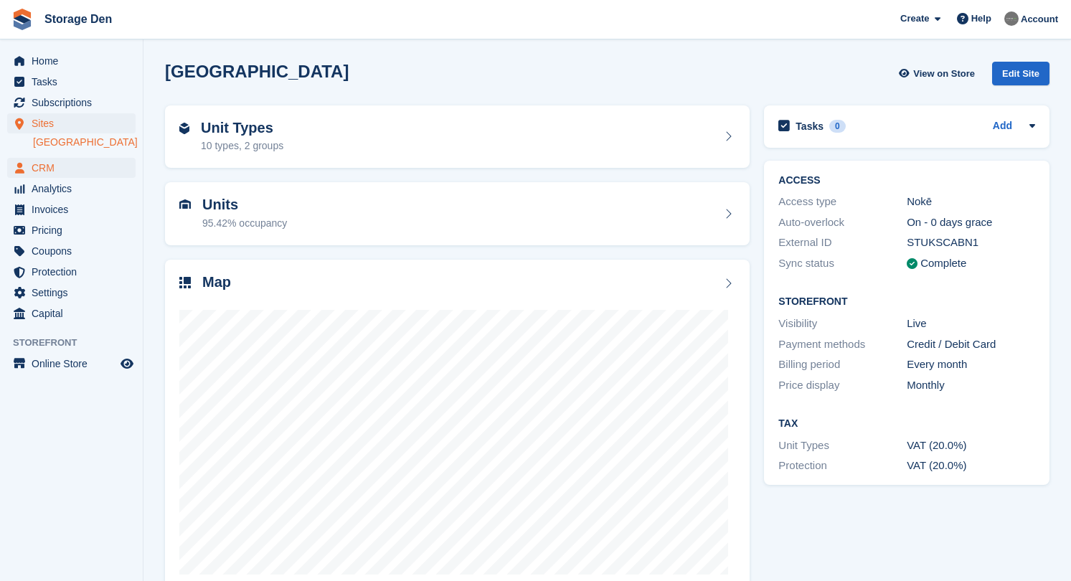
click at [51, 162] on span "CRM" at bounding box center [75, 168] width 86 height 20
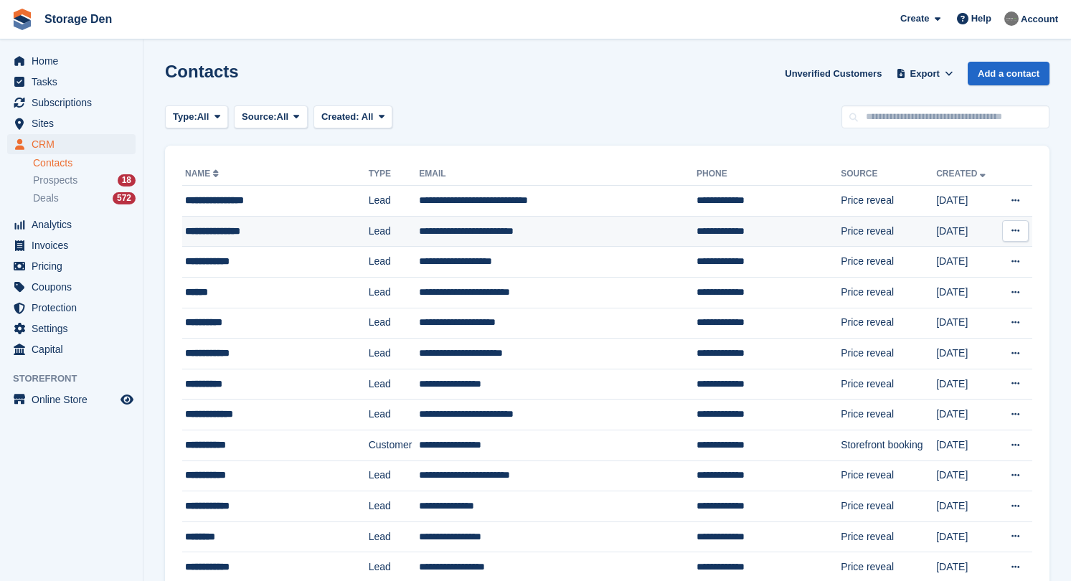
click at [280, 224] on div "**********" at bounding box center [263, 231] width 157 height 15
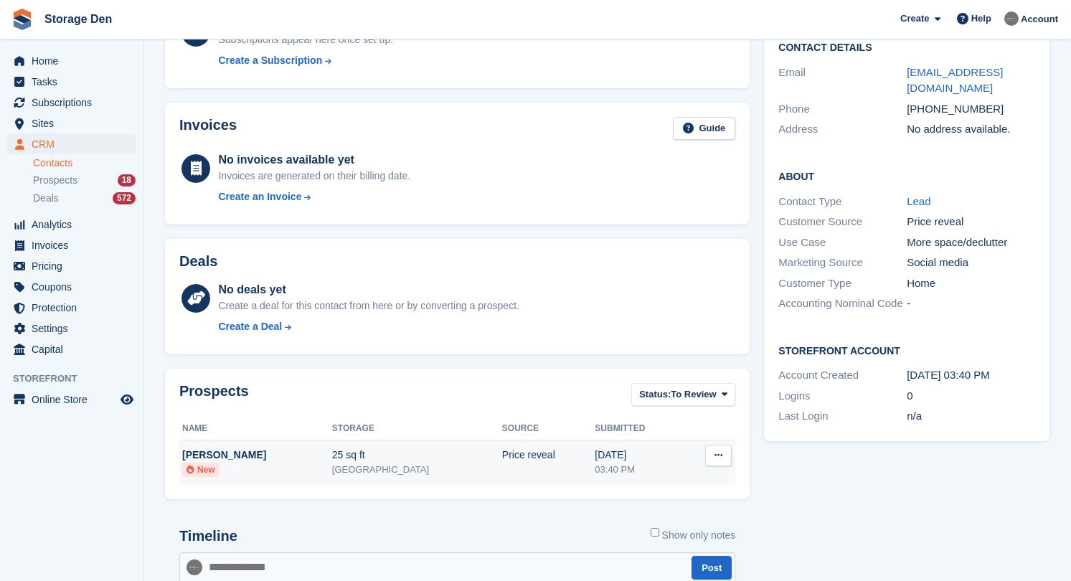
scroll to position [85, 0]
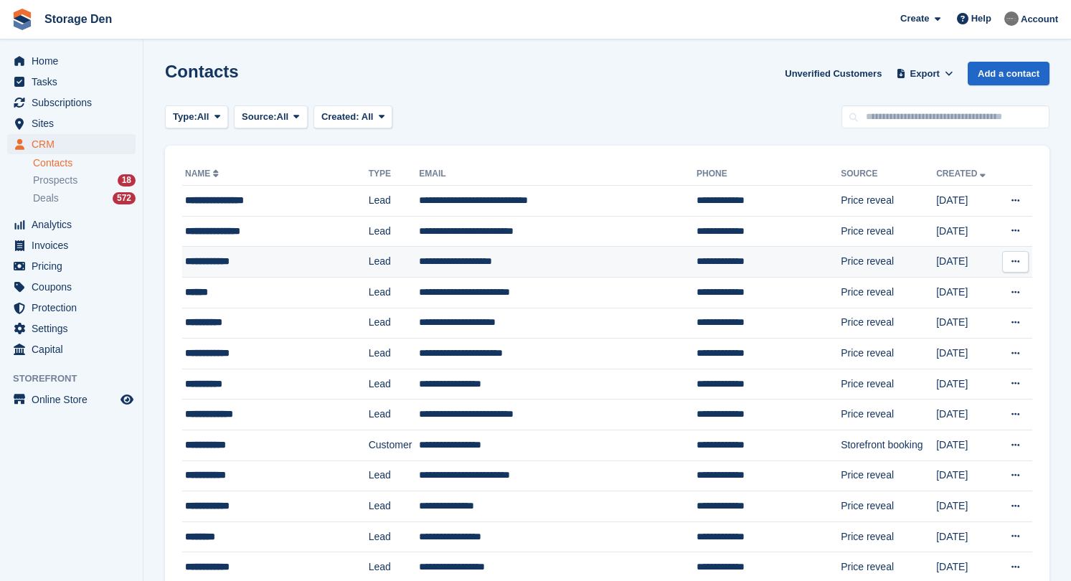
click at [256, 256] on div "**********" at bounding box center [263, 261] width 157 height 15
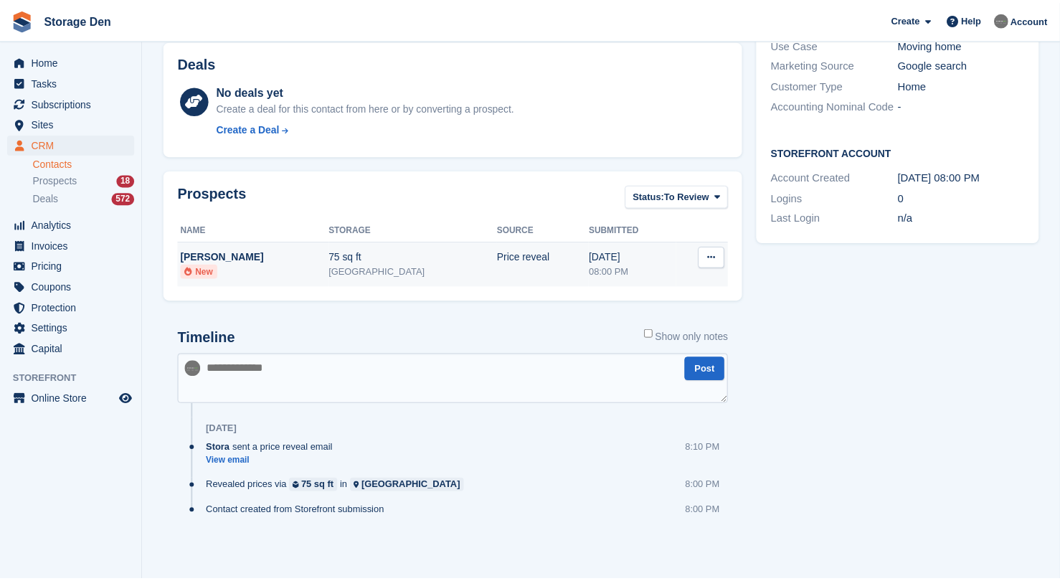
scroll to position [331, 0]
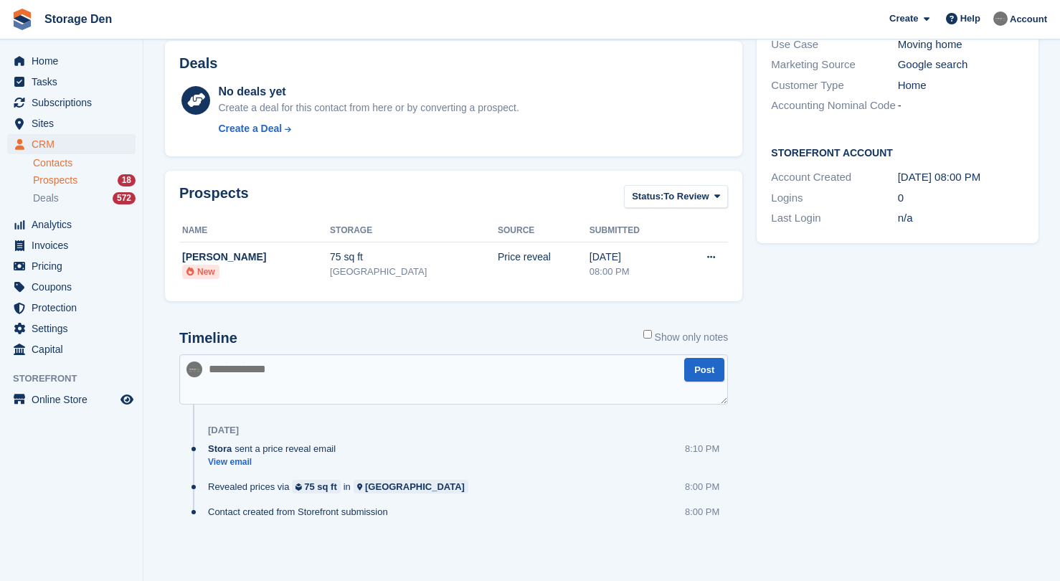
click at [61, 183] on span "Prospects" at bounding box center [55, 181] width 44 height 14
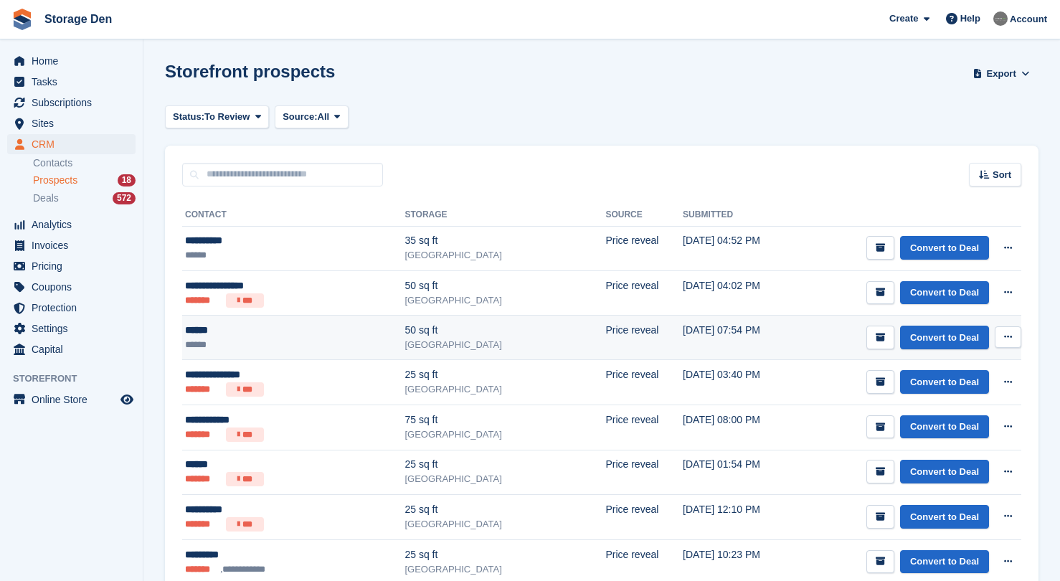
click at [290, 327] on div "******" at bounding box center [260, 330] width 150 height 15
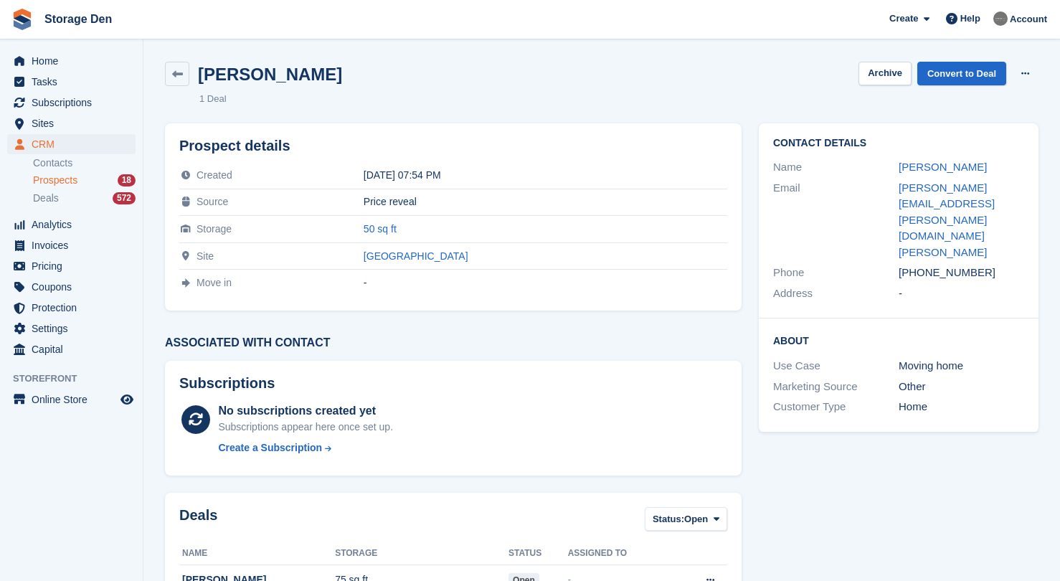
scroll to position [194, 0]
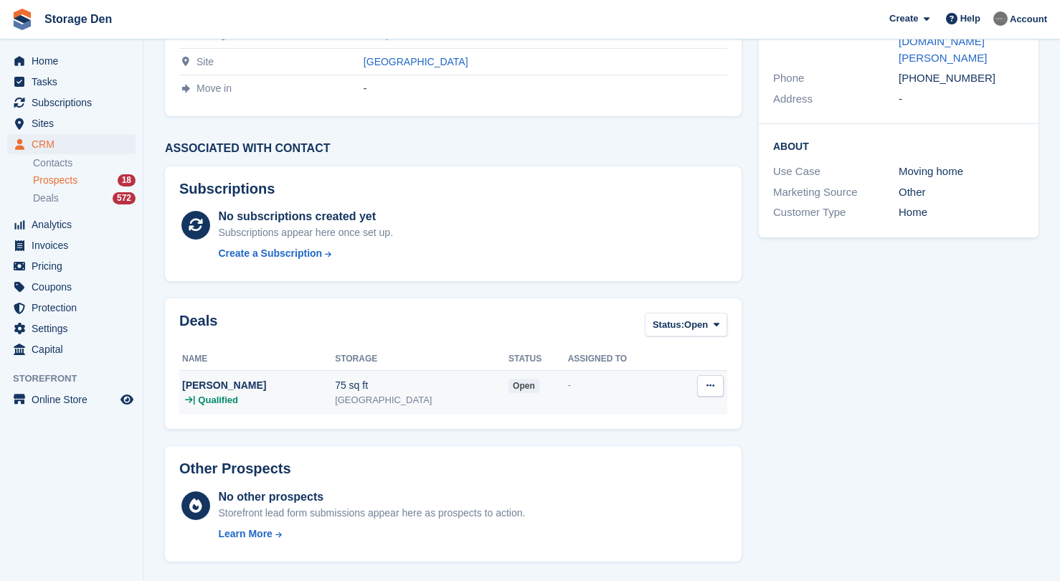
click at [265, 400] on div "| Qualified" at bounding box center [258, 400] width 153 height 14
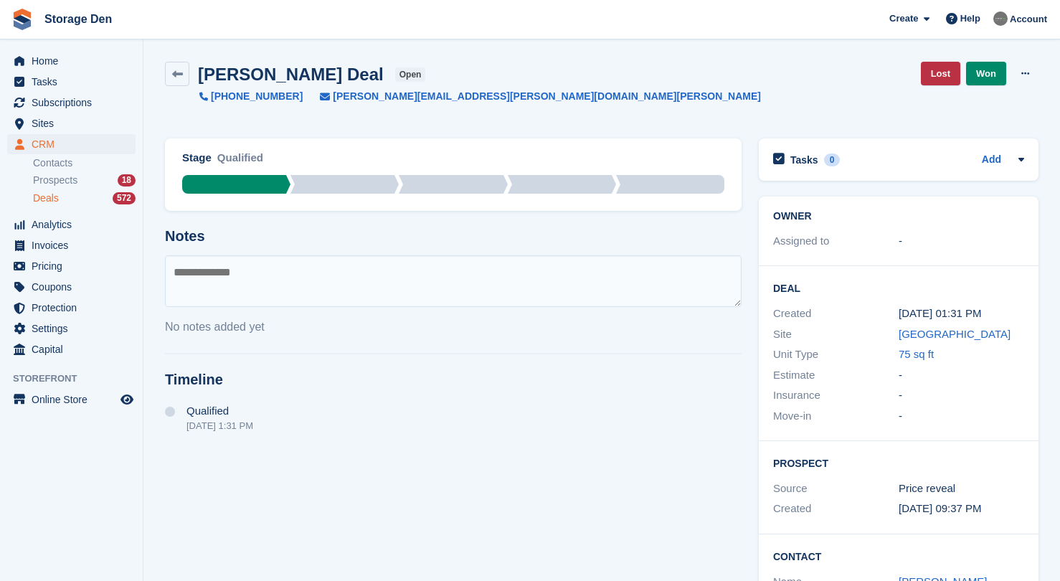
click at [65, 199] on div "Deals 572" at bounding box center [84, 199] width 103 height 14
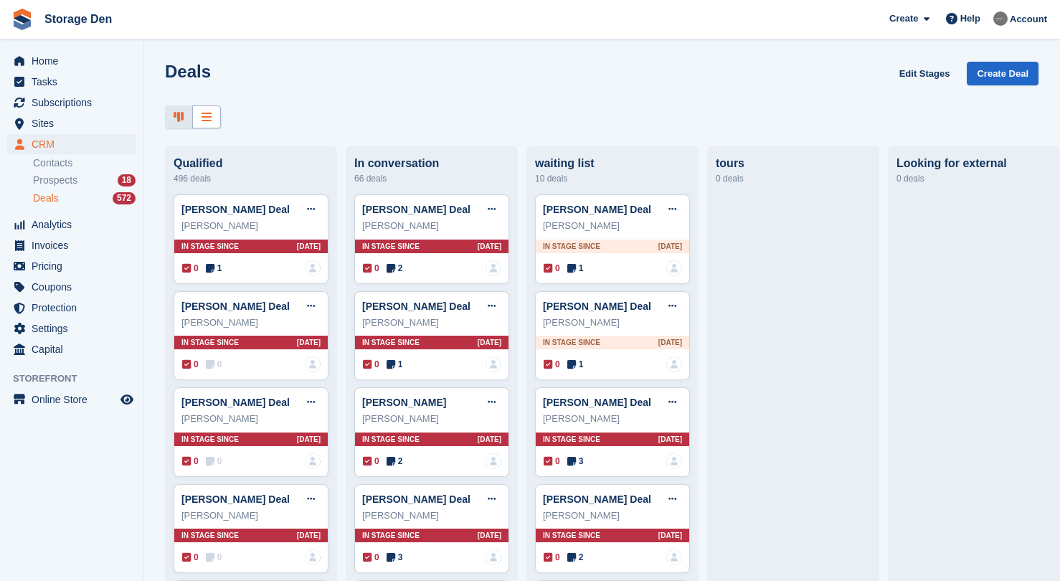
click at [206, 118] on icon at bounding box center [207, 116] width 10 height 11
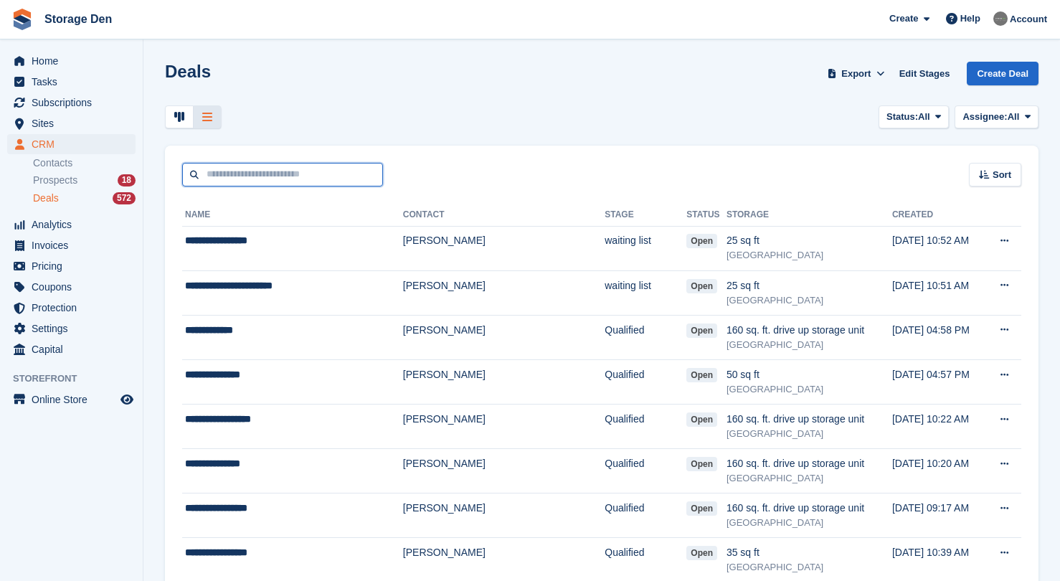
click at [333, 186] on input "text" at bounding box center [282, 175] width 201 height 24
type input "******"
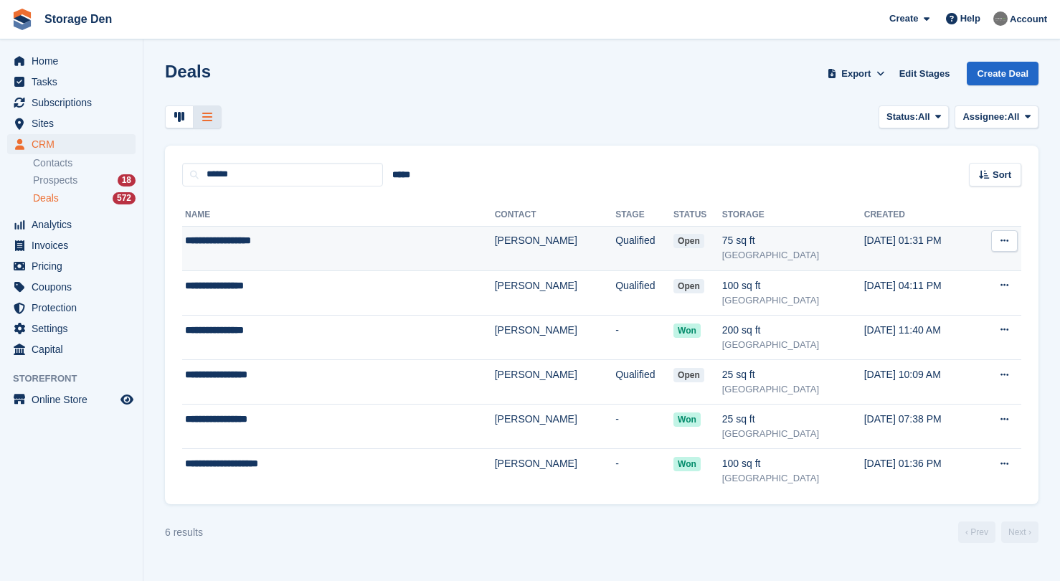
click at [322, 258] on td "**********" at bounding box center [338, 248] width 313 height 44
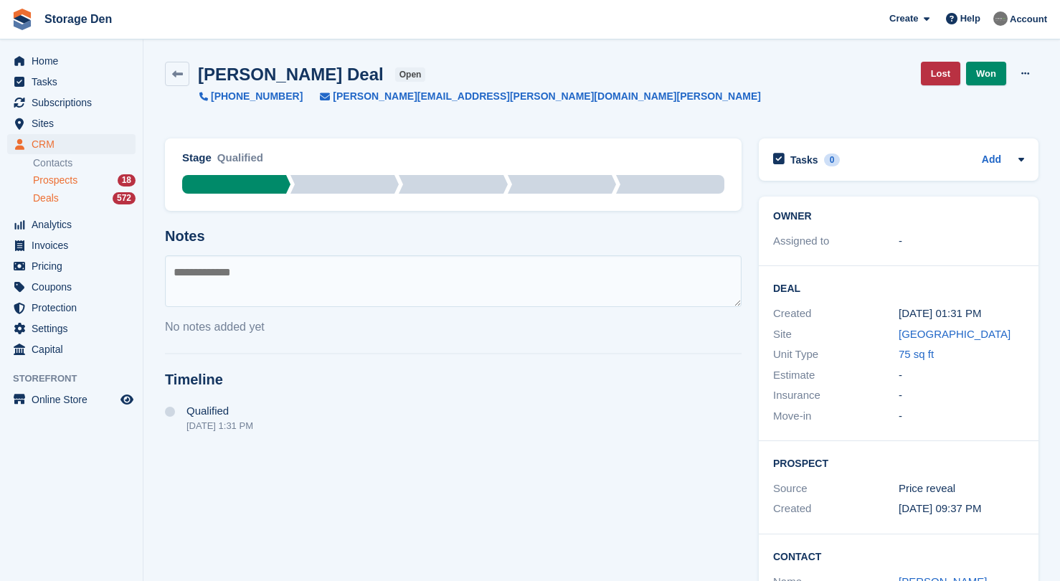
click at [77, 177] on span "Prospects" at bounding box center [55, 181] width 44 height 14
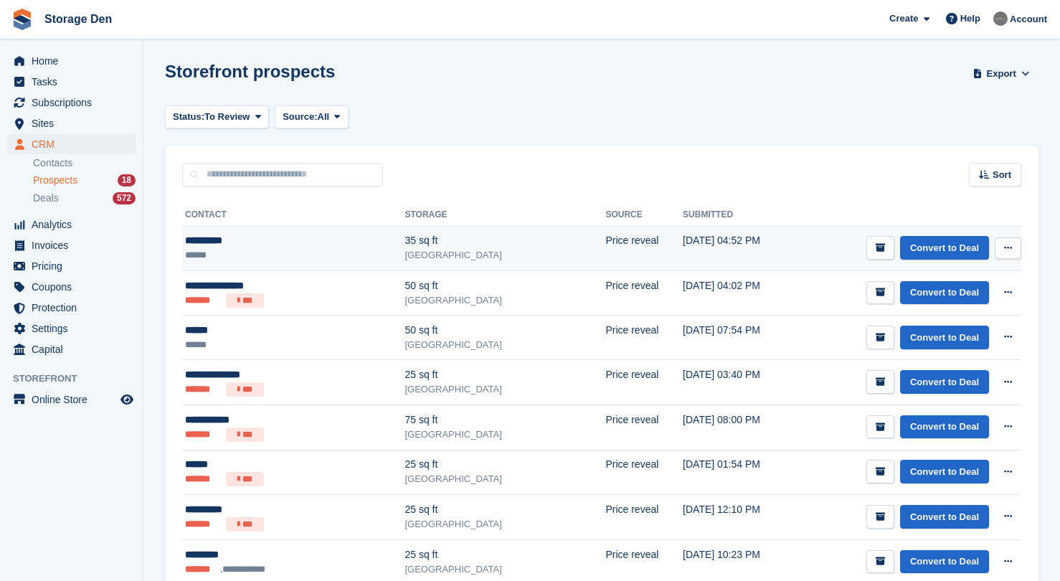
click at [286, 248] on ul "******" at bounding box center [260, 255] width 150 height 14
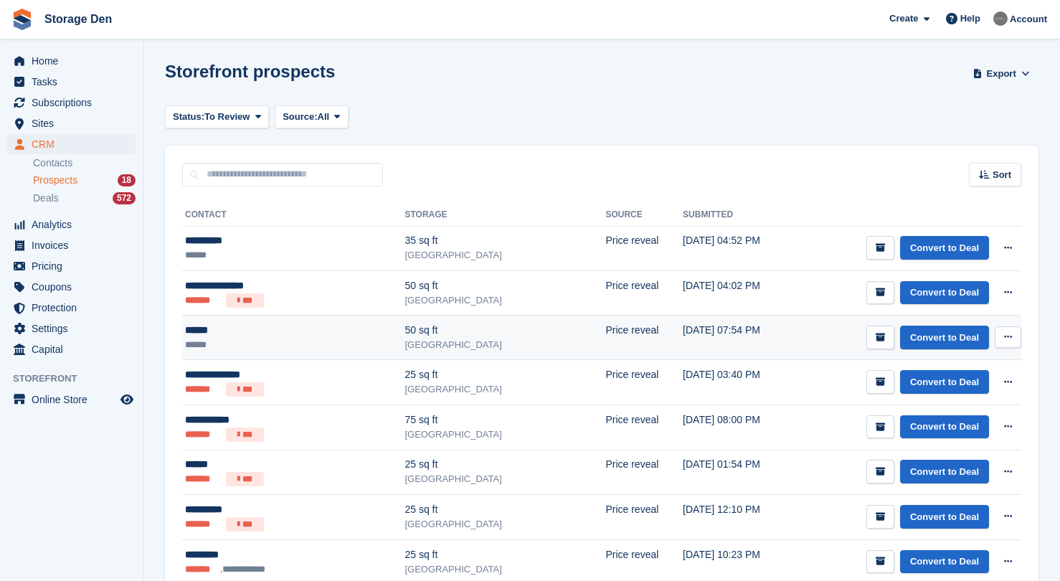
click at [447, 333] on div "50 sq ft" at bounding box center [505, 330] width 201 height 15
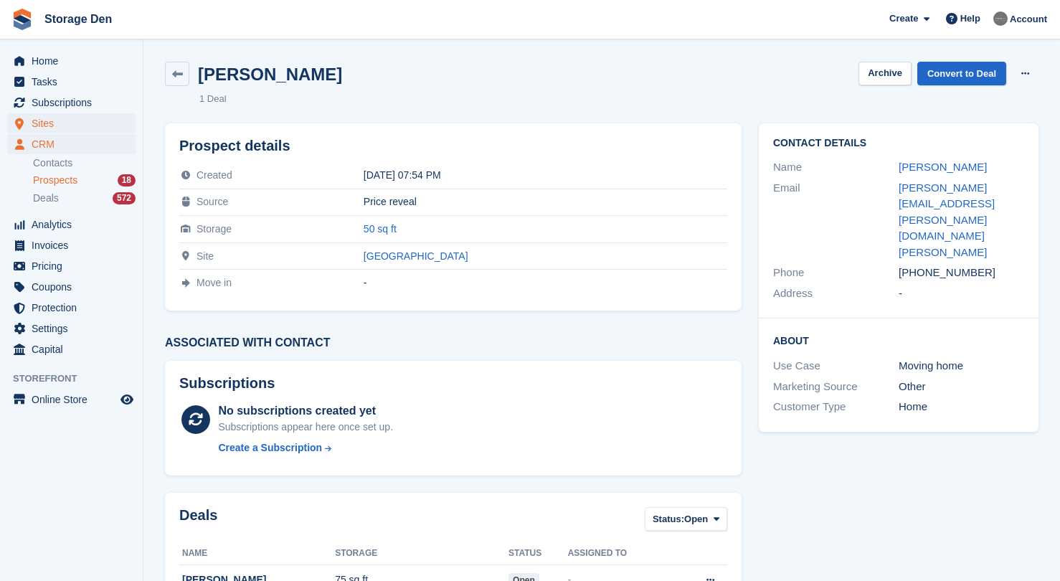
click at [47, 123] on span "Sites" at bounding box center [75, 123] width 86 height 20
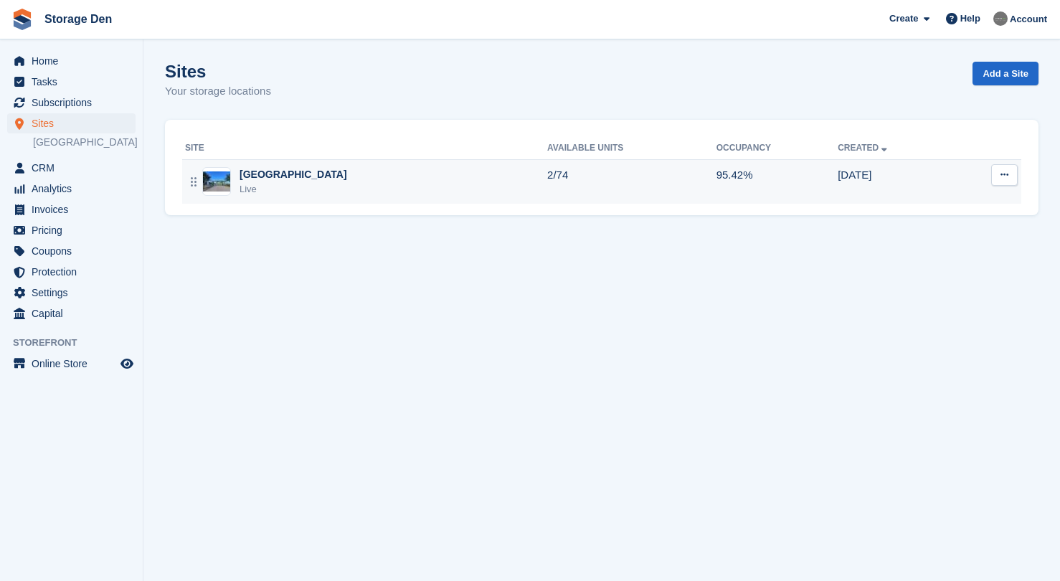
click at [326, 188] on div "Aberdeen Live" at bounding box center [366, 181] width 362 height 29
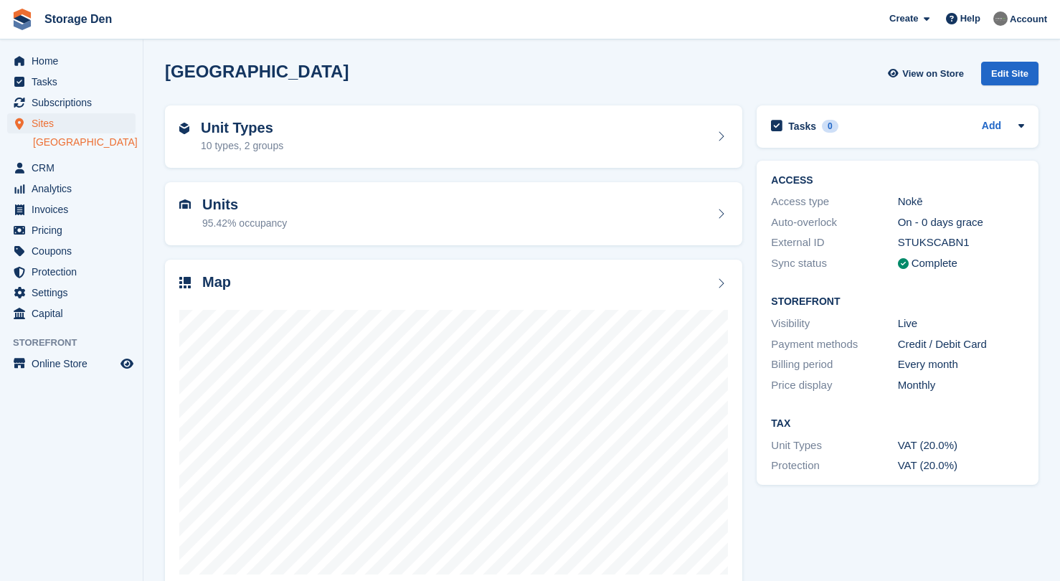
scroll to position [30, 0]
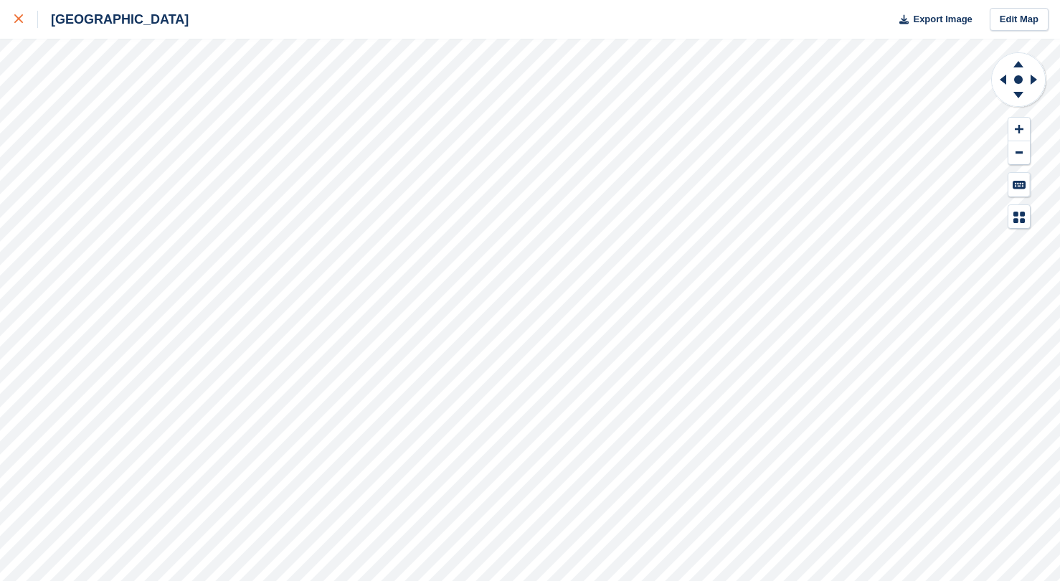
click at [19, 21] on icon at bounding box center [18, 18] width 9 height 9
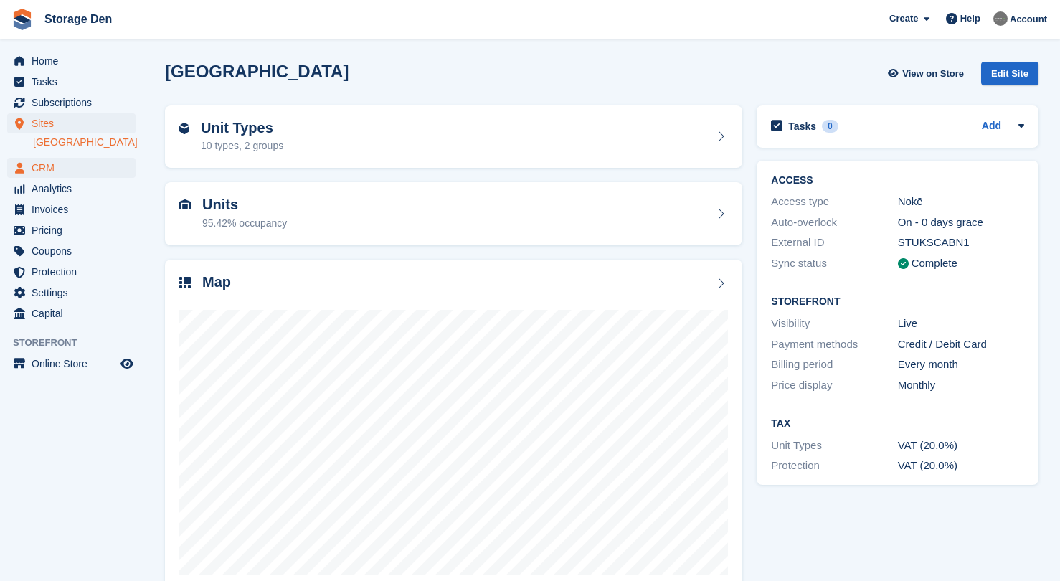
click at [93, 166] on span "CRM" at bounding box center [75, 168] width 86 height 20
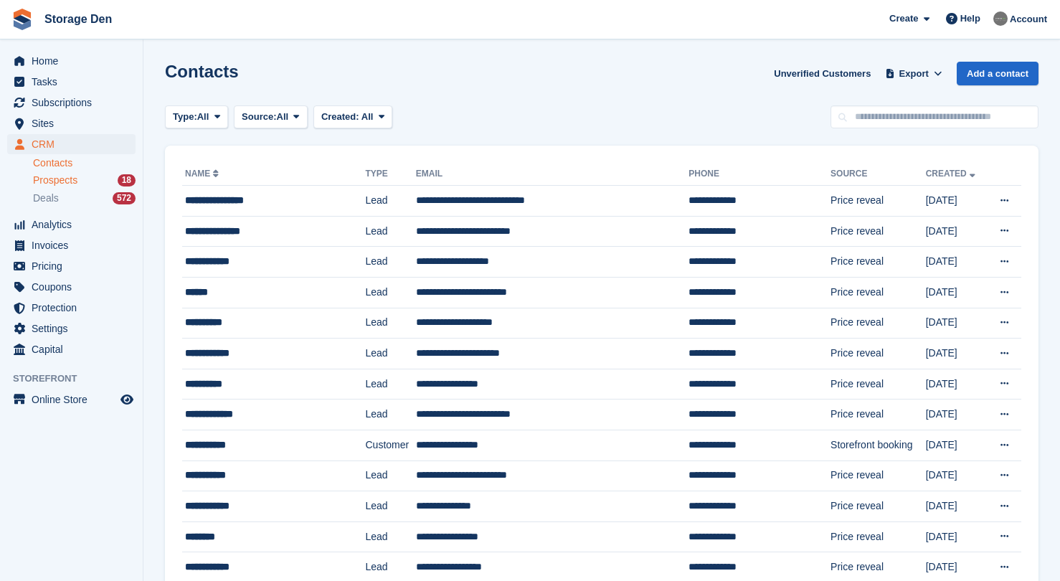
click at [70, 174] on span "Prospects" at bounding box center [55, 181] width 44 height 14
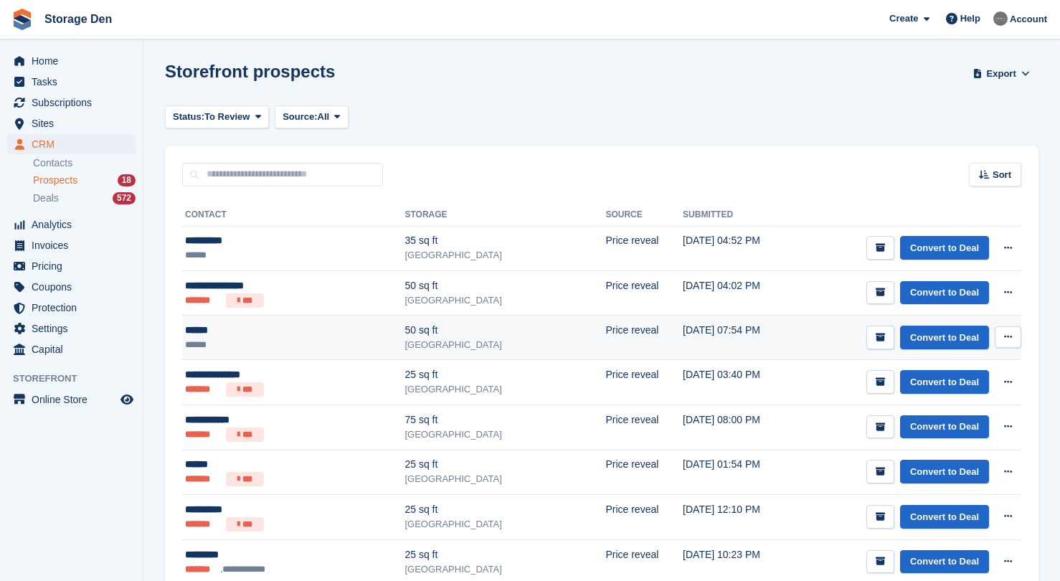
click at [475, 335] on div "50 sq ft" at bounding box center [505, 330] width 201 height 15
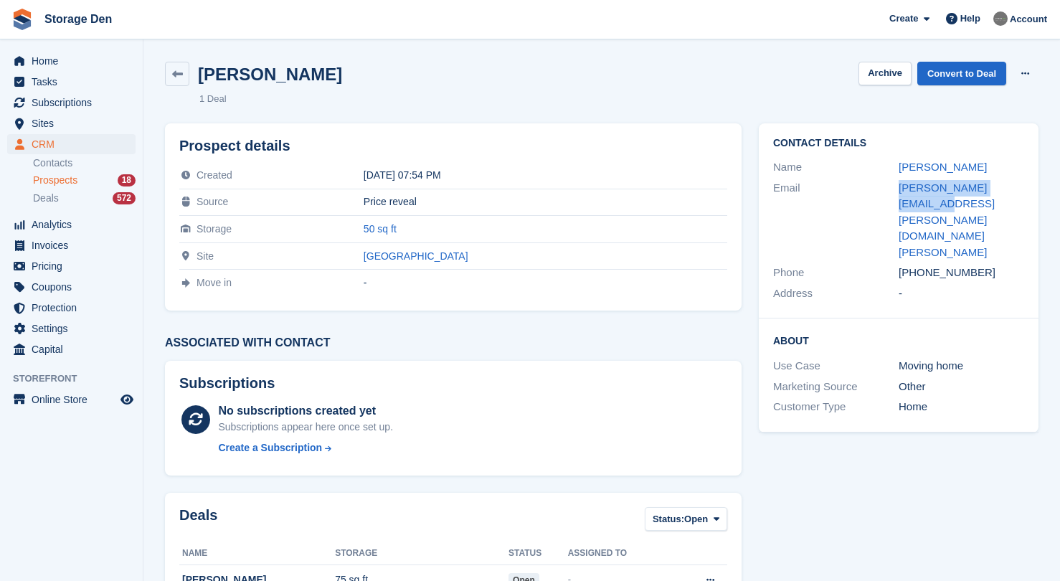
drag, startPoint x: 1022, startPoint y: 187, endPoint x: 896, endPoint y: 192, distance: 125.7
click at [896, 192] on div "Email [PERSON_NAME][EMAIL_ADDRESS][PERSON_NAME][DOMAIN_NAME][PERSON_NAME]" at bounding box center [898, 220] width 251 height 85
click at [77, 177] on span "Prospects" at bounding box center [55, 181] width 44 height 14
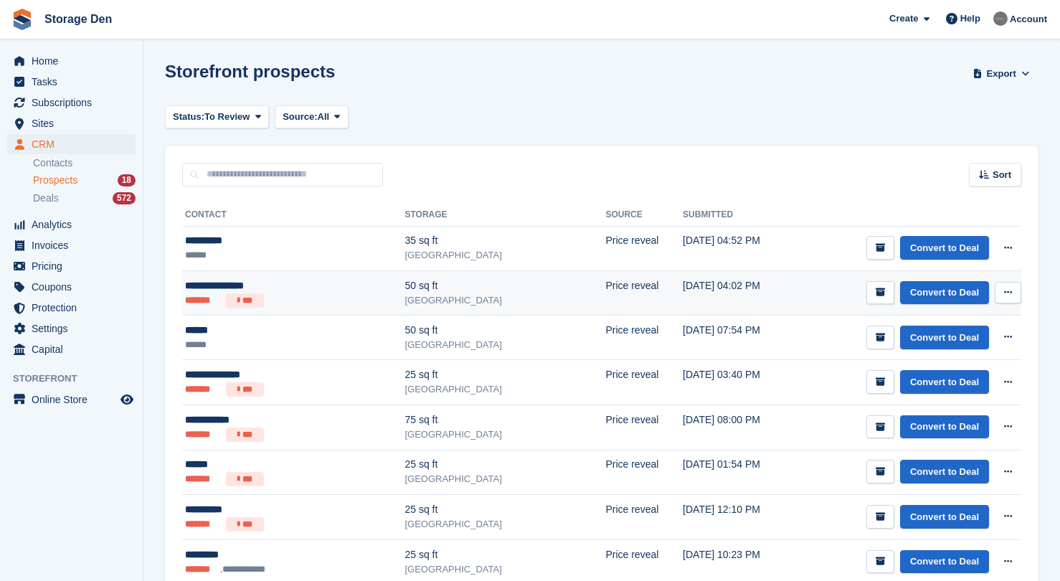
click at [309, 278] on div "**********" at bounding box center [260, 285] width 150 height 15
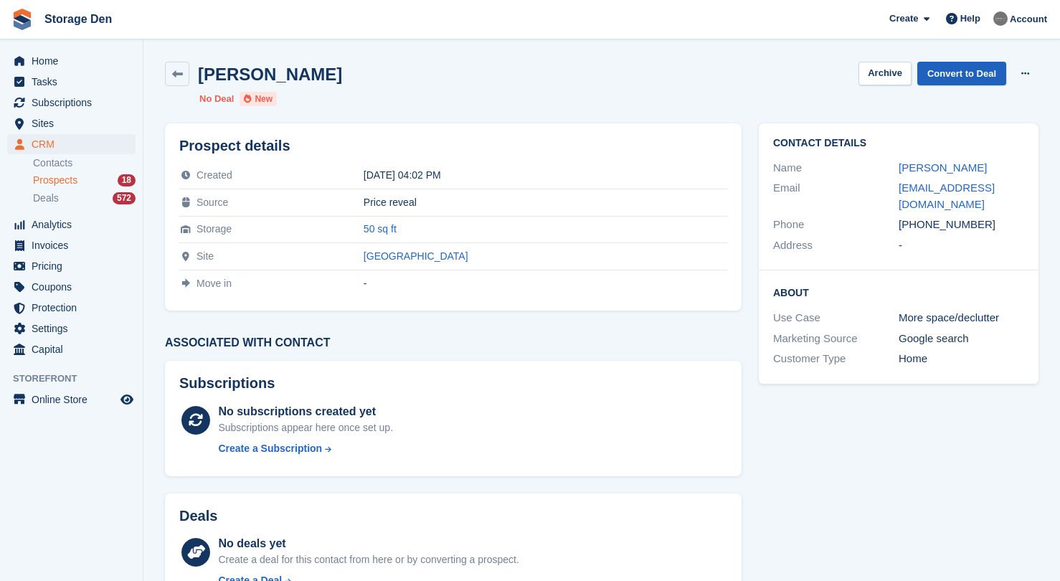
click at [971, 76] on link "Convert to Deal" at bounding box center [962, 74] width 89 height 24
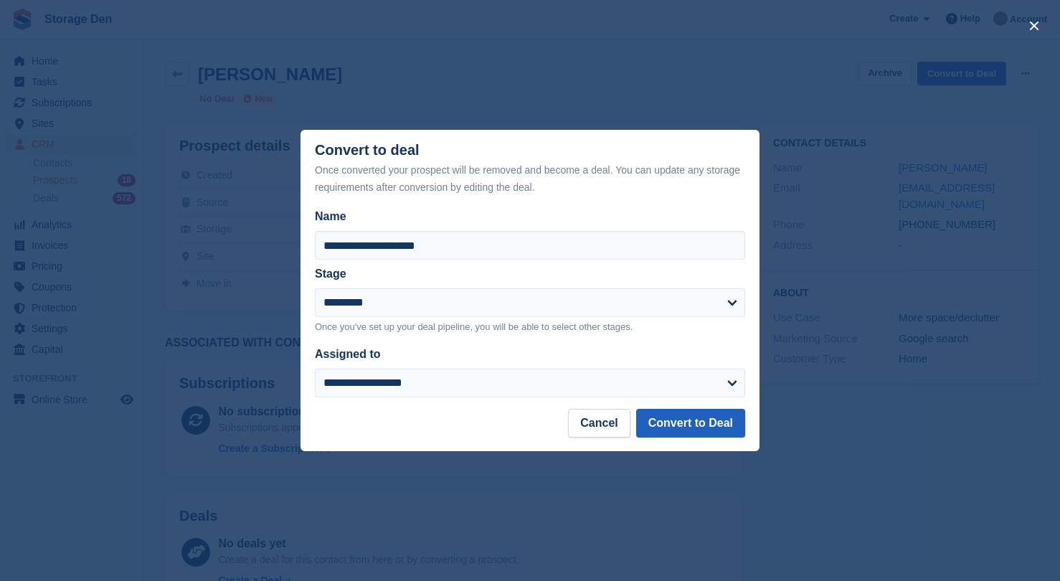
click at [679, 427] on button "Convert to Deal" at bounding box center [690, 423] width 109 height 29
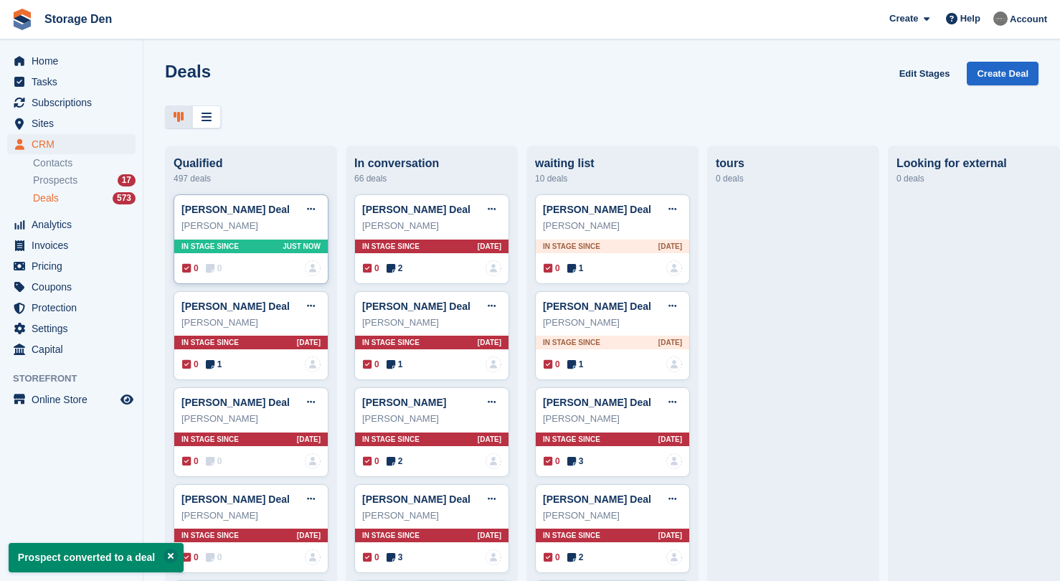
click at [217, 268] on span "0" at bounding box center [214, 268] width 17 height 13
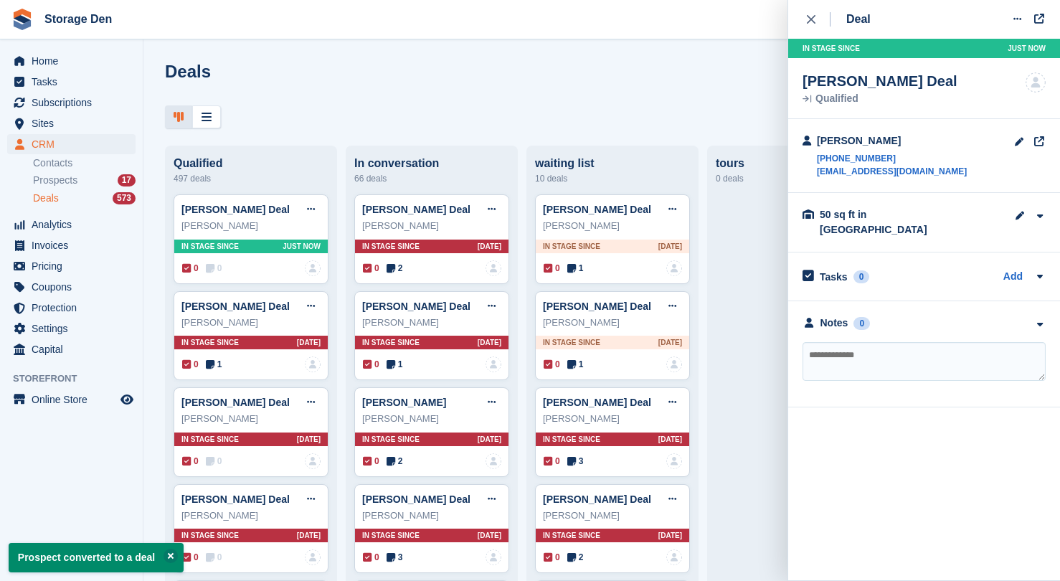
click at [872, 342] on textarea at bounding box center [924, 361] width 243 height 39
type textarea "**********"
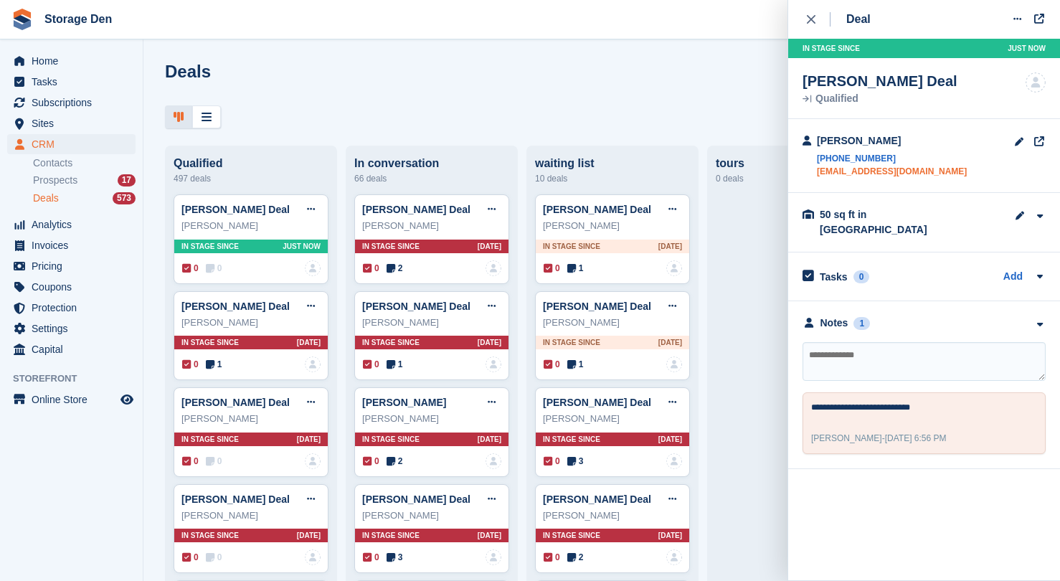
drag, startPoint x: 974, startPoint y: 167, endPoint x: 819, endPoint y: 175, distance: 155.9
click at [819, 175] on div "Lynette McCraith +447908400012 lynettemccraith@btinternet.com" at bounding box center [925, 156] width 272 height 74
click at [979, 192] on div "Lynette McCraith +447908400012 lynettemccraith@btinternet.com" at bounding box center [925, 156] width 272 height 74
drag, startPoint x: 961, startPoint y: 166, endPoint x: 817, endPoint y: 174, distance: 144.5
click at [817, 174] on div "Lynette McCraith +447908400012 lynettemccraith@btinternet.com" at bounding box center [925, 156] width 272 height 74
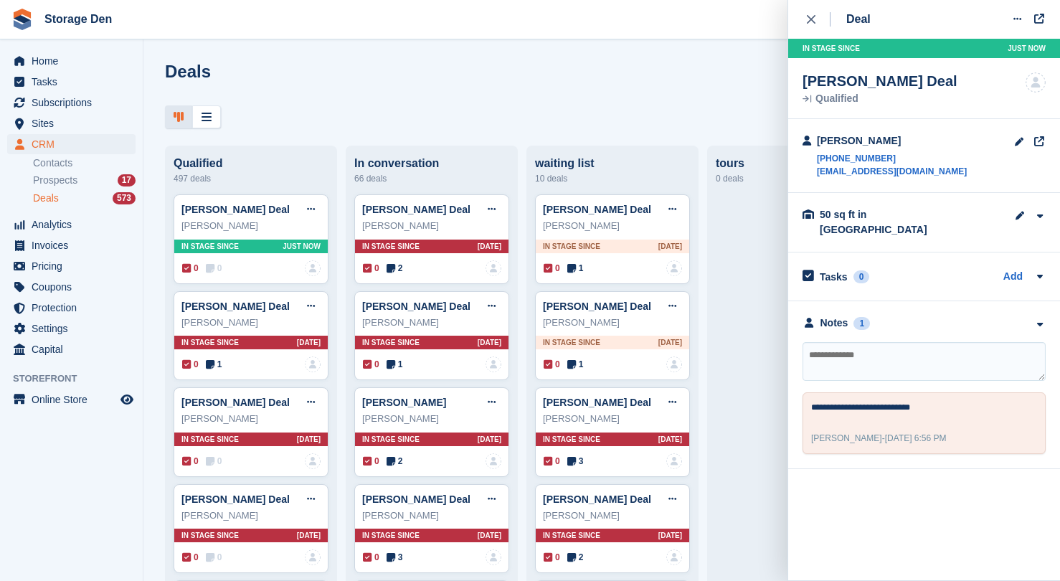
click at [908, 343] on textarea at bounding box center [924, 361] width 243 height 39
type textarea "**********"
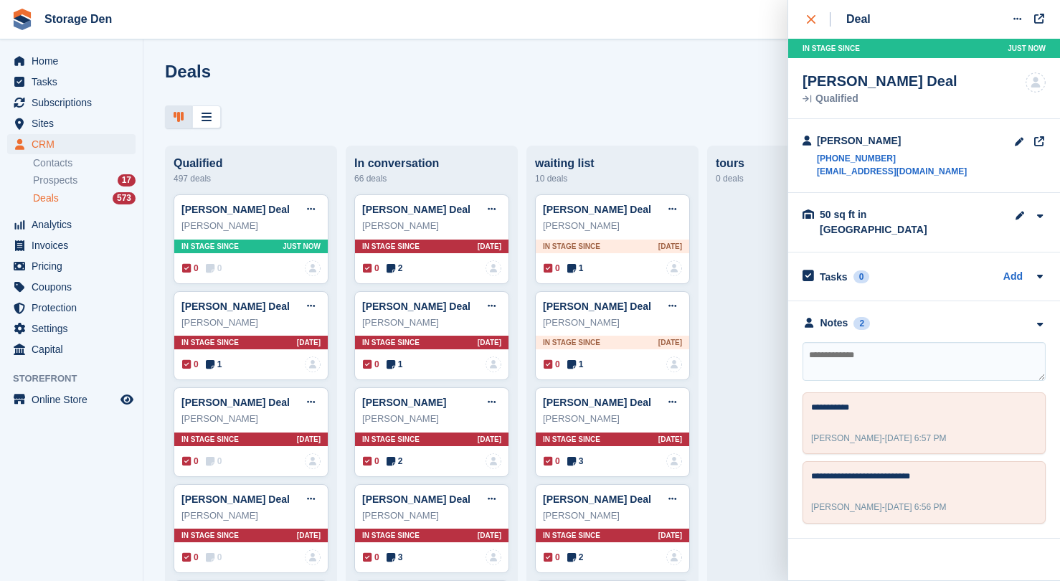
click at [828, 18] on div "close" at bounding box center [819, 19] width 24 height 14
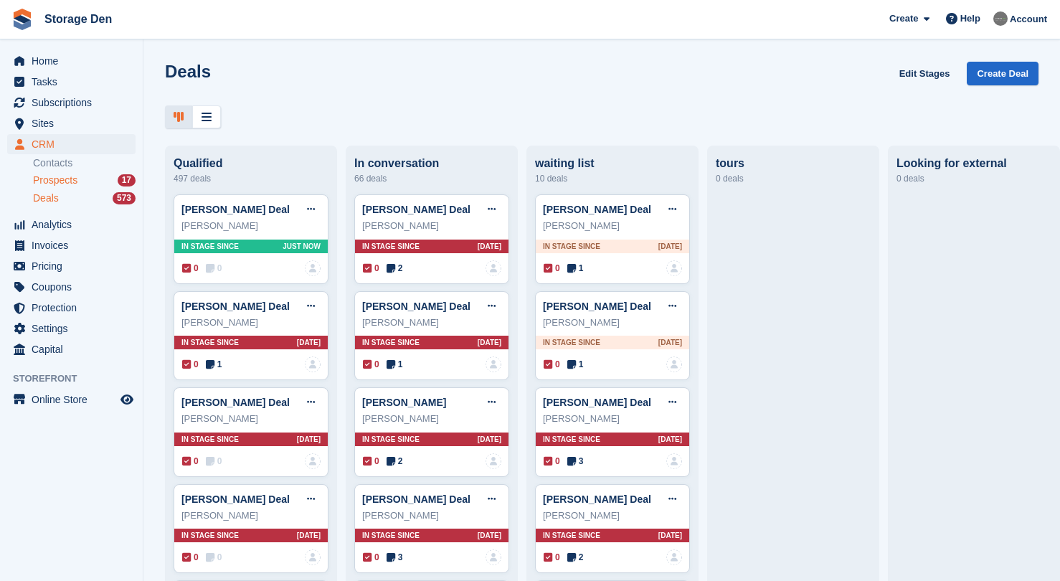
click at [69, 176] on span "Prospects" at bounding box center [55, 181] width 44 height 14
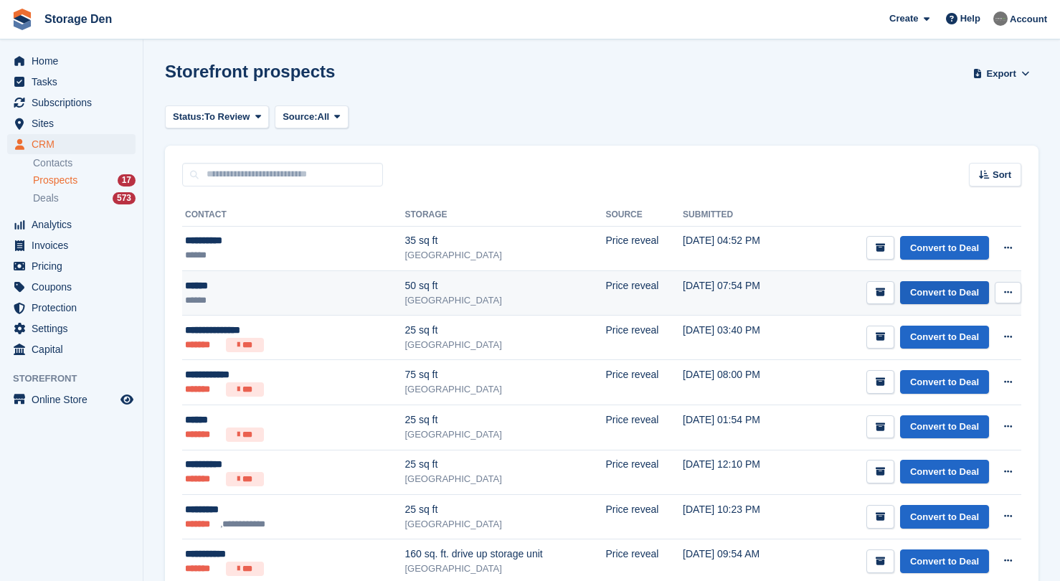
click at [964, 301] on link "Convert to Deal" at bounding box center [944, 293] width 89 height 24
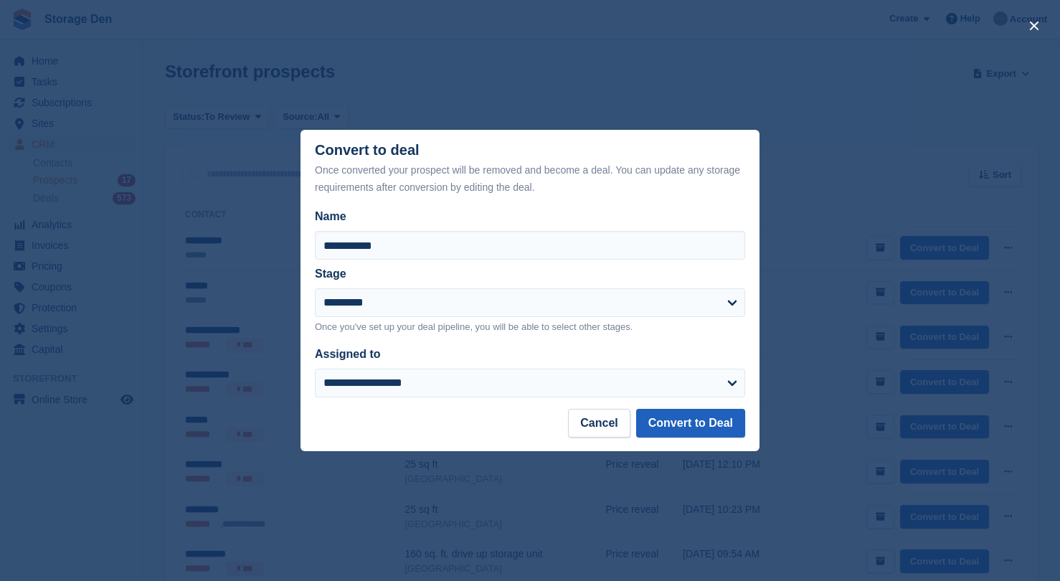
click at [725, 418] on button "Convert to Deal" at bounding box center [690, 423] width 109 height 29
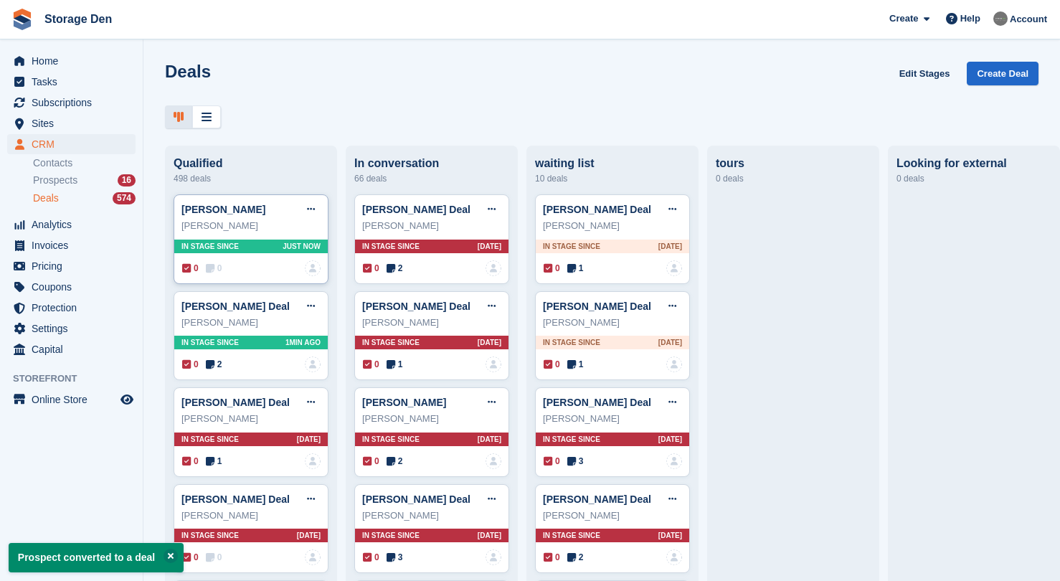
click at [215, 271] on icon at bounding box center [210, 268] width 9 height 10
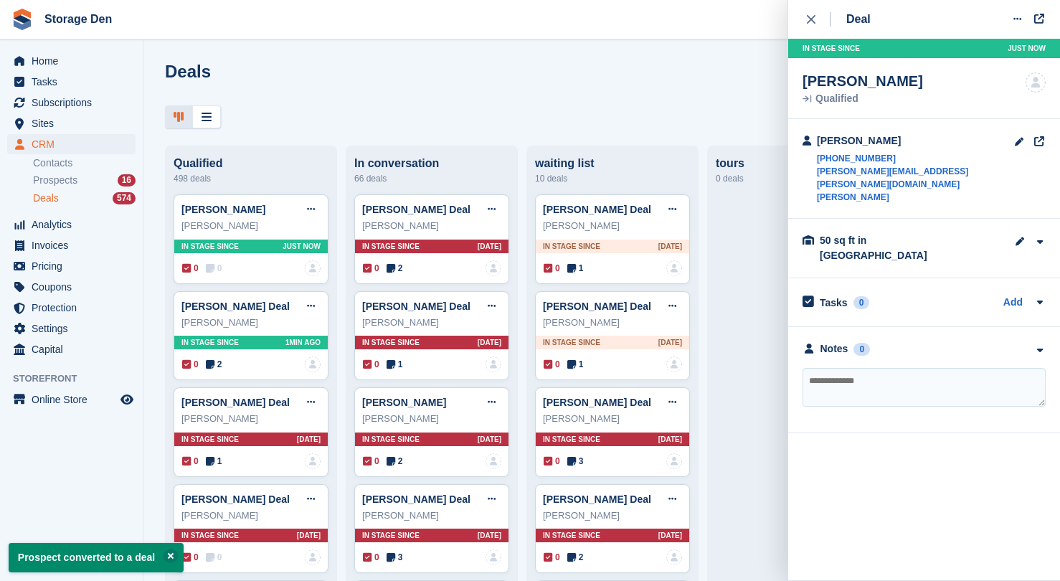
click at [890, 368] on textarea at bounding box center [924, 387] width 243 height 39
type textarea "**********"
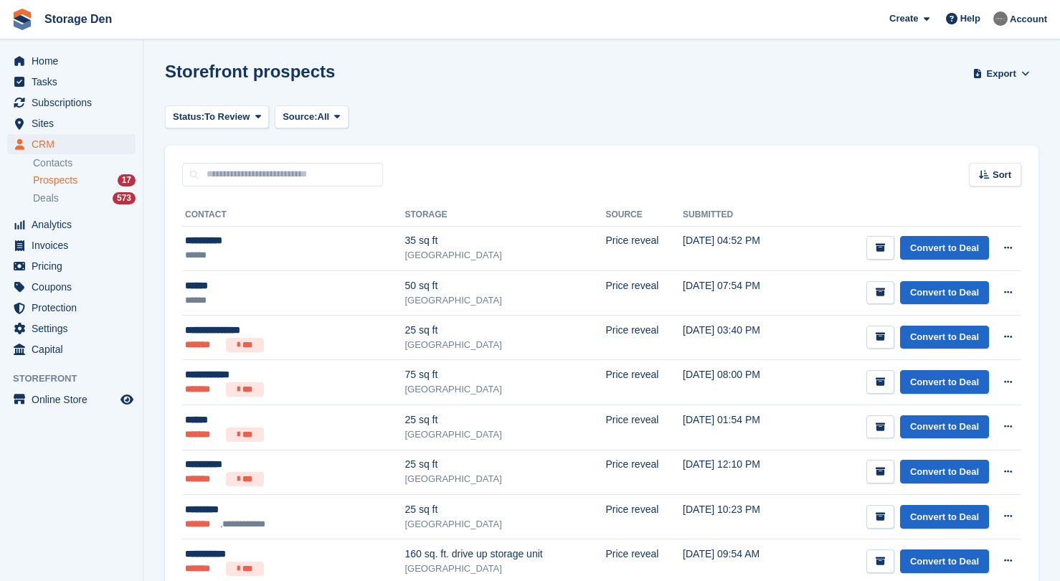
click at [75, 181] on span "Prospects" at bounding box center [55, 181] width 44 height 14
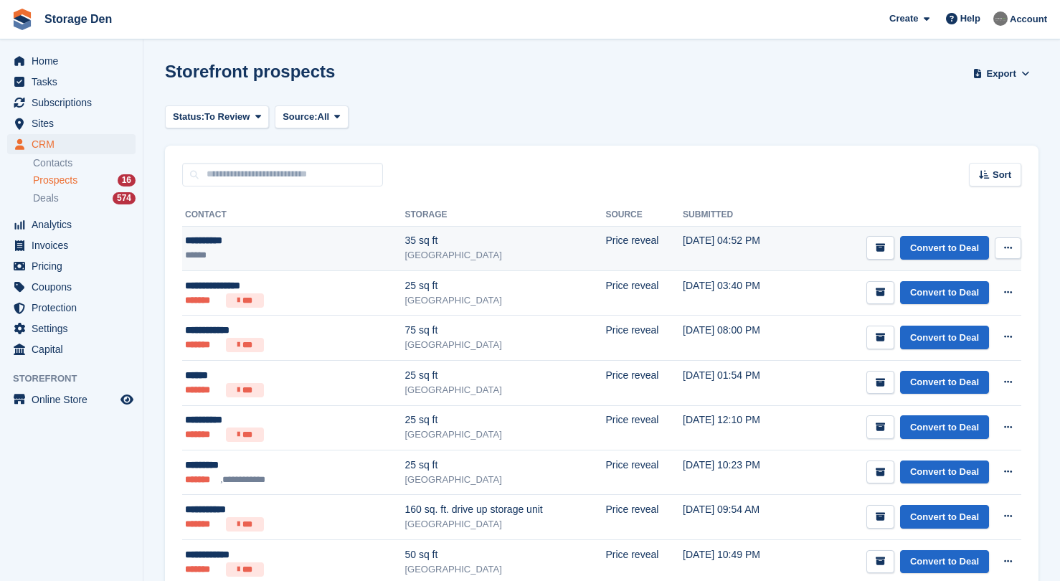
click at [298, 249] on ul "******" at bounding box center [260, 255] width 150 height 14
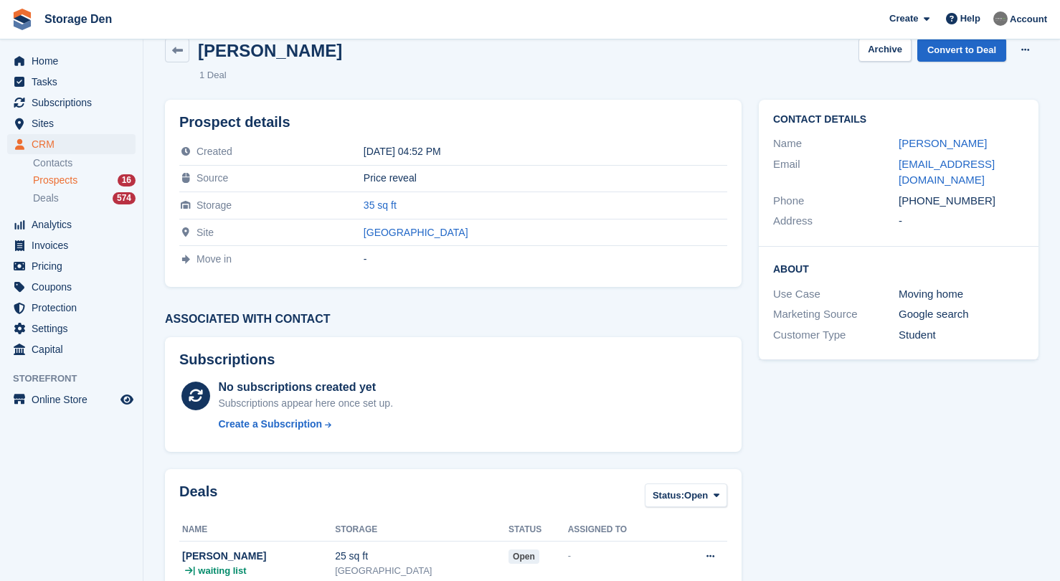
scroll to position [194, 0]
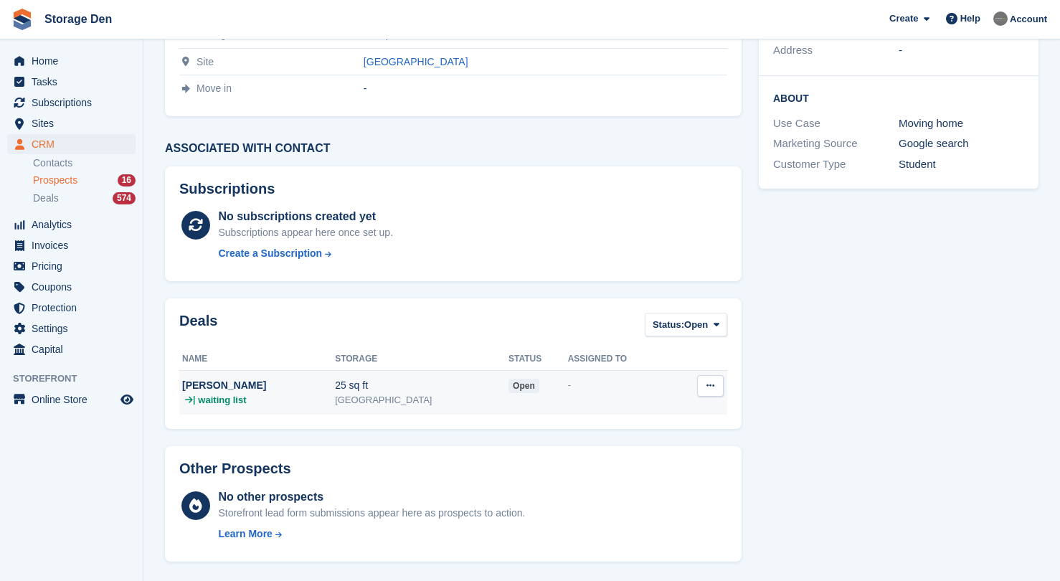
click at [287, 391] on div "Korena Ann" at bounding box center [258, 385] width 153 height 15
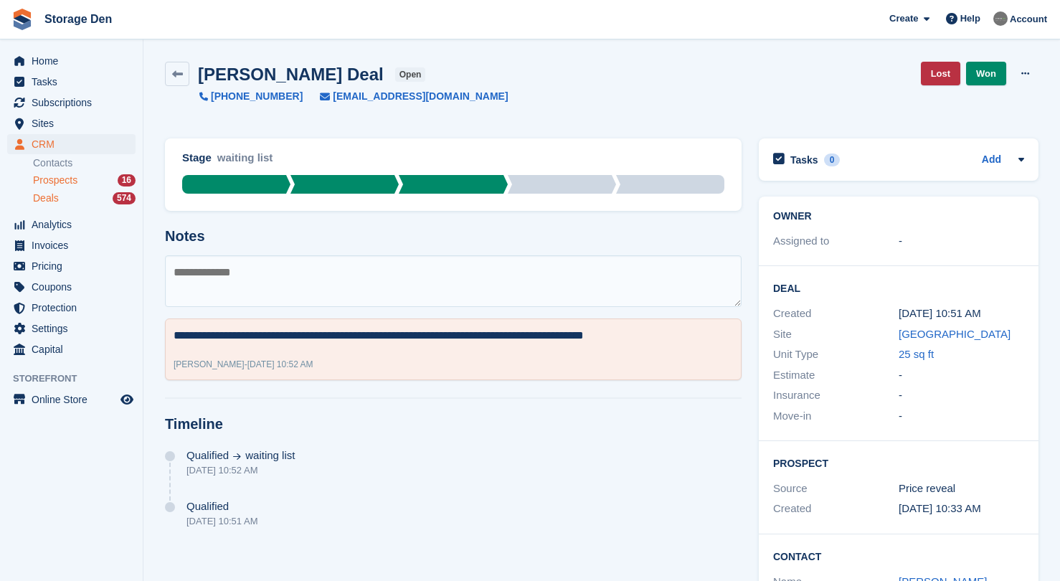
click at [62, 182] on span "Prospects" at bounding box center [55, 181] width 44 height 14
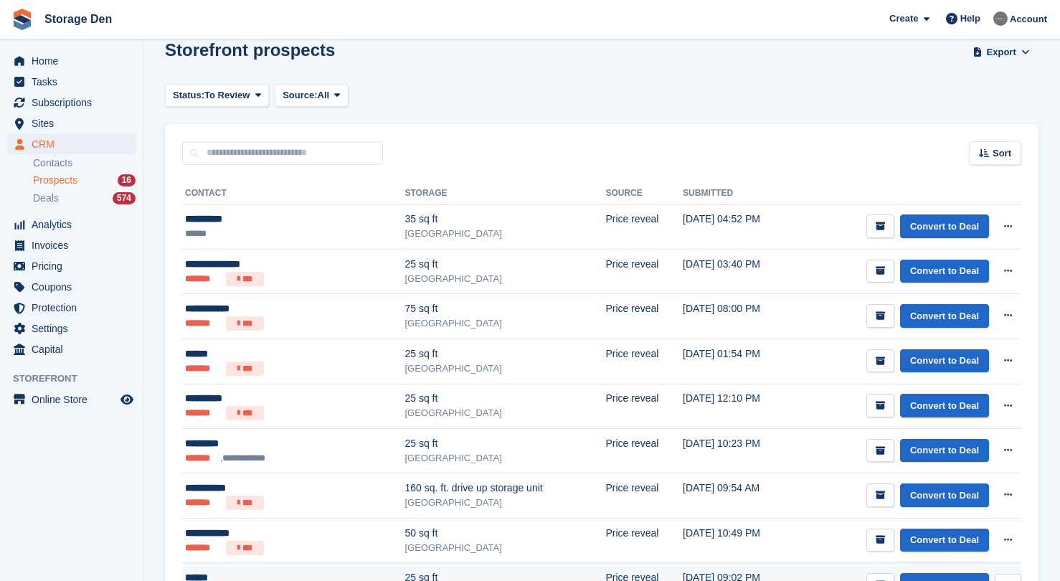
scroll to position [70, 0]
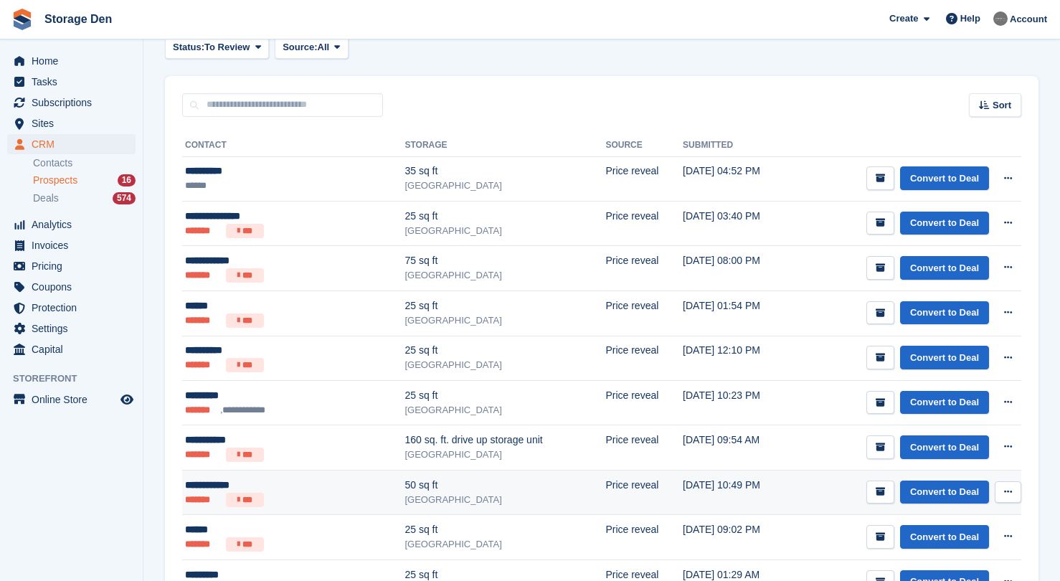
click at [1001, 494] on button at bounding box center [1008, 492] width 27 height 22
click at [938, 560] on p "Delete prospect" at bounding box center [952, 569] width 125 height 19
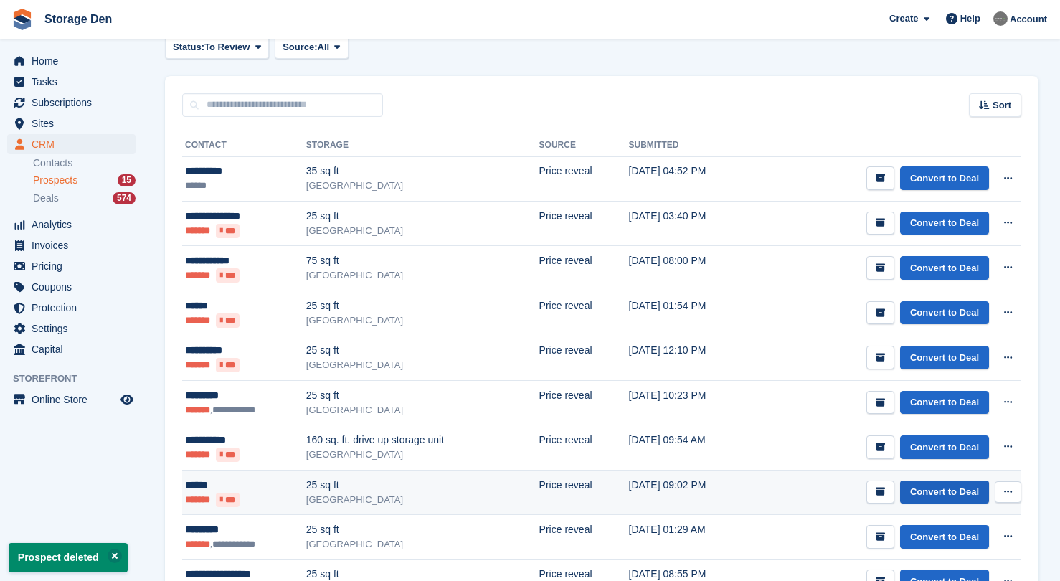
scroll to position [0, 0]
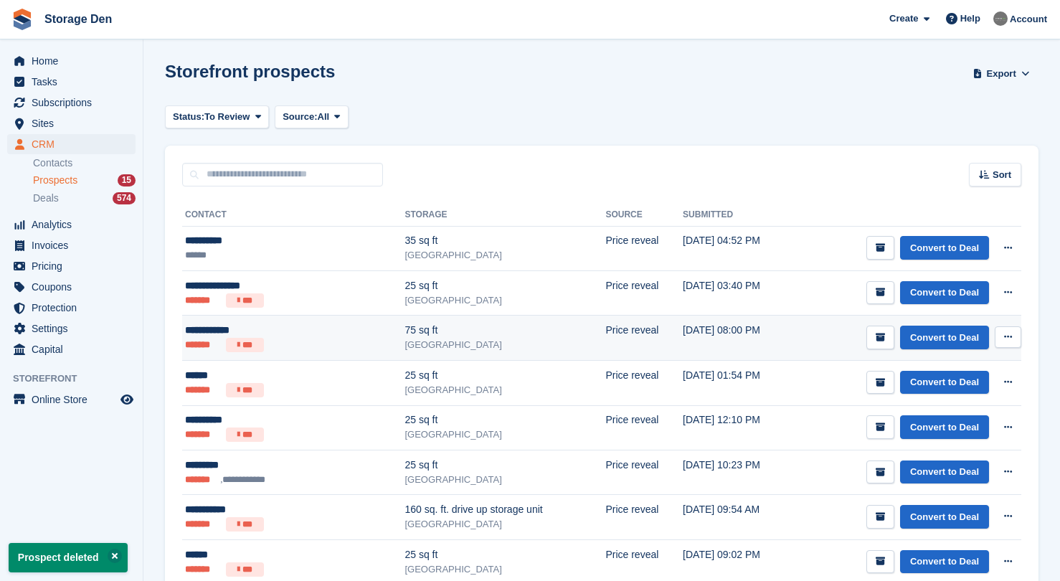
click at [456, 335] on div "75 sq ft" at bounding box center [505, 330] width 201 height 15
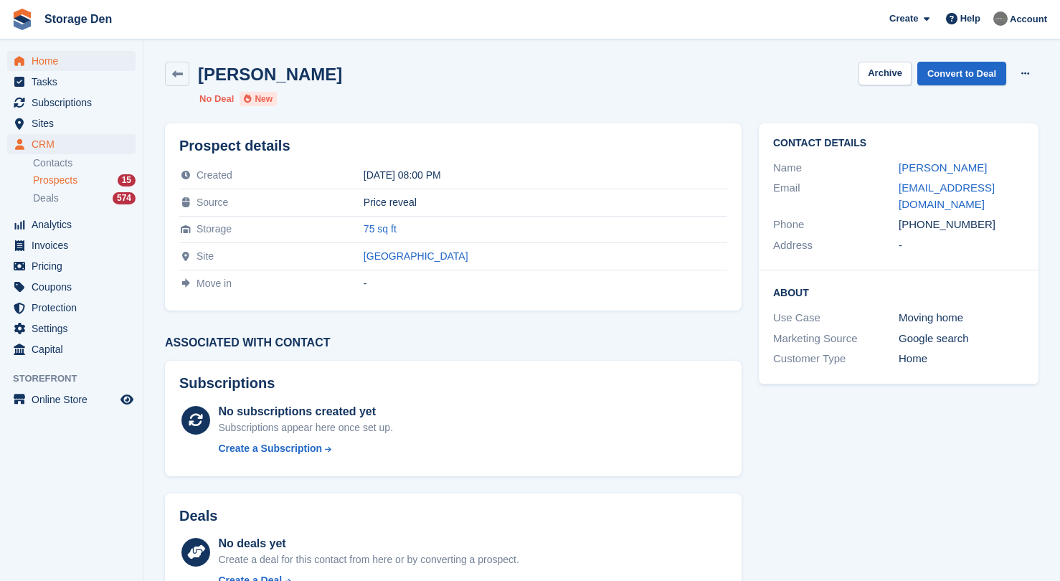
click at [116, 66] on span "Home" at bounding box center [75, 61] width 86 height 20
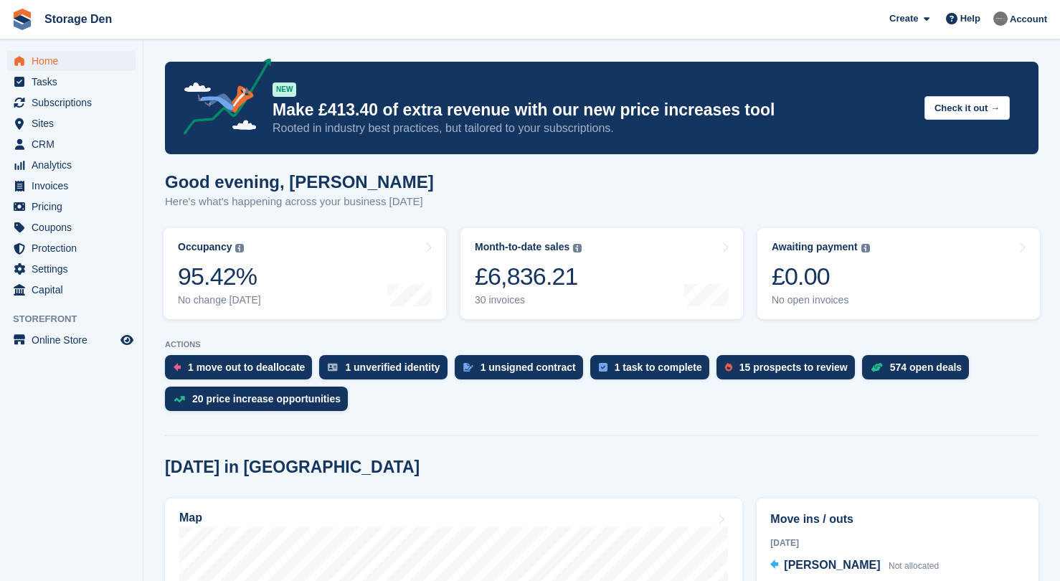
scroll to position [348, 0]
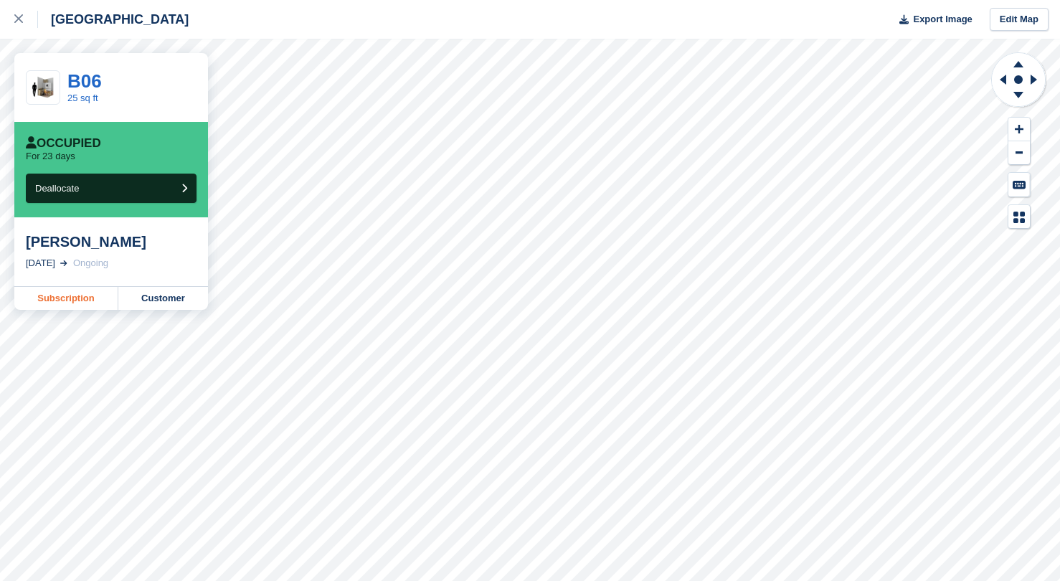
click at [90, 296] on link "Subscription" at bounding box center [66, 298] width 104 height 23
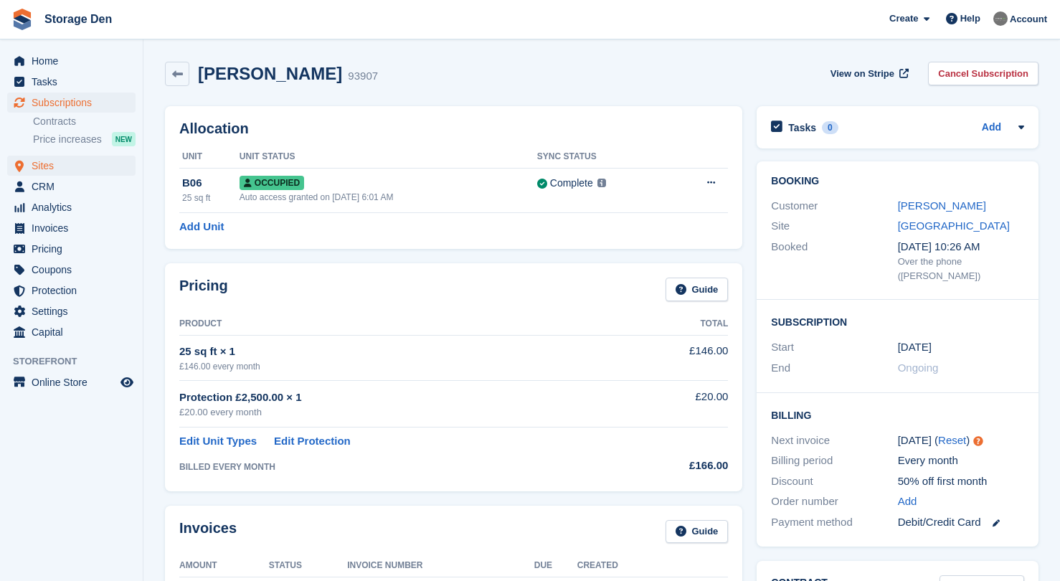
click at [44, 164] on span "Sites" at bounding box center [75, 166] width 86 height 20
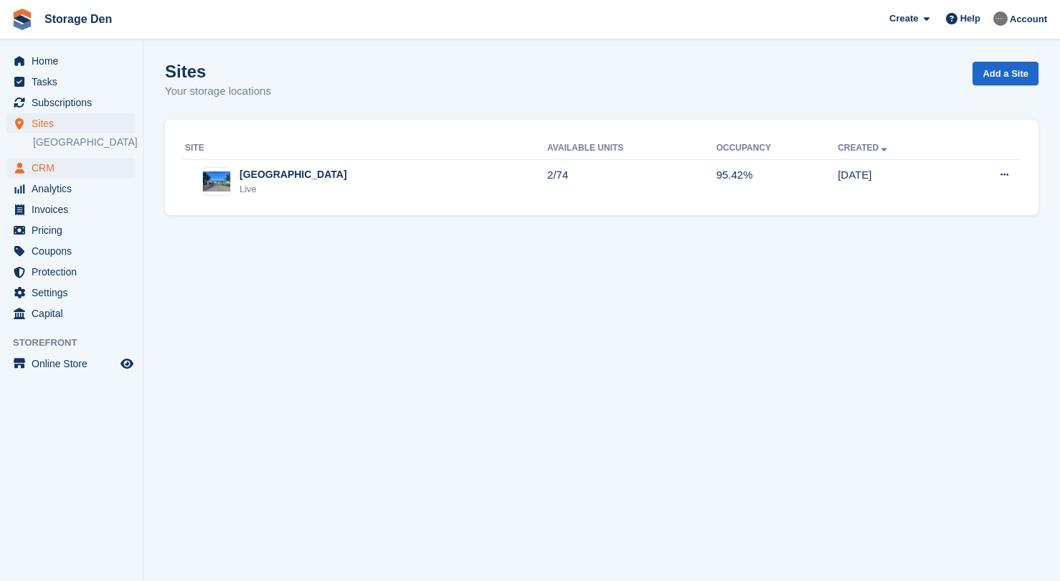
click at [85, 159] on span "CRM" at bounding box center [75, 168] width 86 height 20
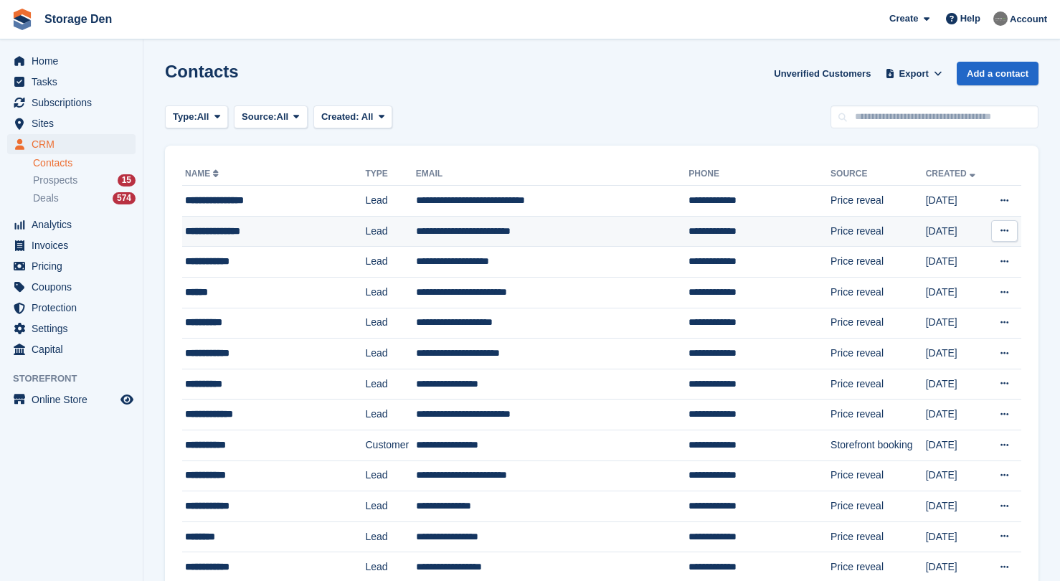
click at [285, 230] on div "**********" at bounding box center [262, 231] width 155 height 15
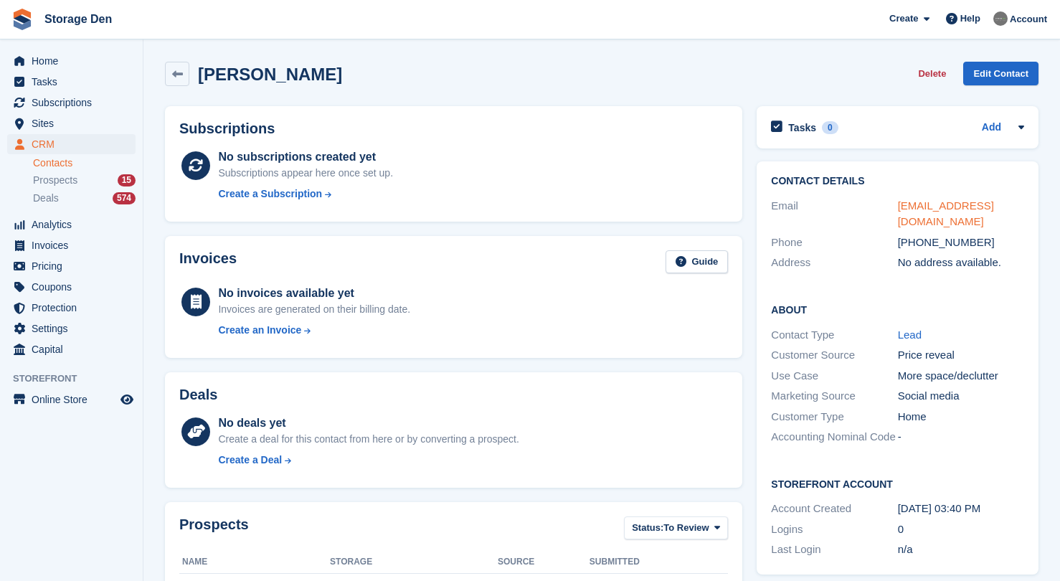
click at [909, 207] on link "[EMAIL_ADDRESS][DOMAIN_NAME]" at bounding box center [946, 213] width 96 height 29
drag, startPoint x: 928, startPoint y: 225, endPoint x: 897, endPoint y: 206, distance: 36.7
click at [897, 206] on div "Email [EMAIL_ADDRESS][DOMAIN_NAME]" at bounding box center [897, 214] width 253 height 37
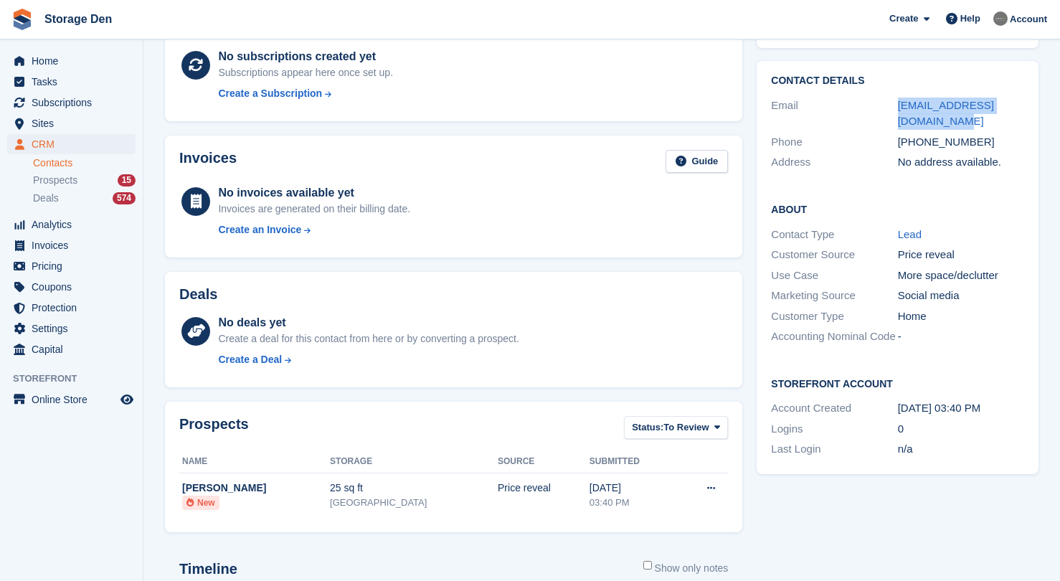
scroll to position [53, 0]
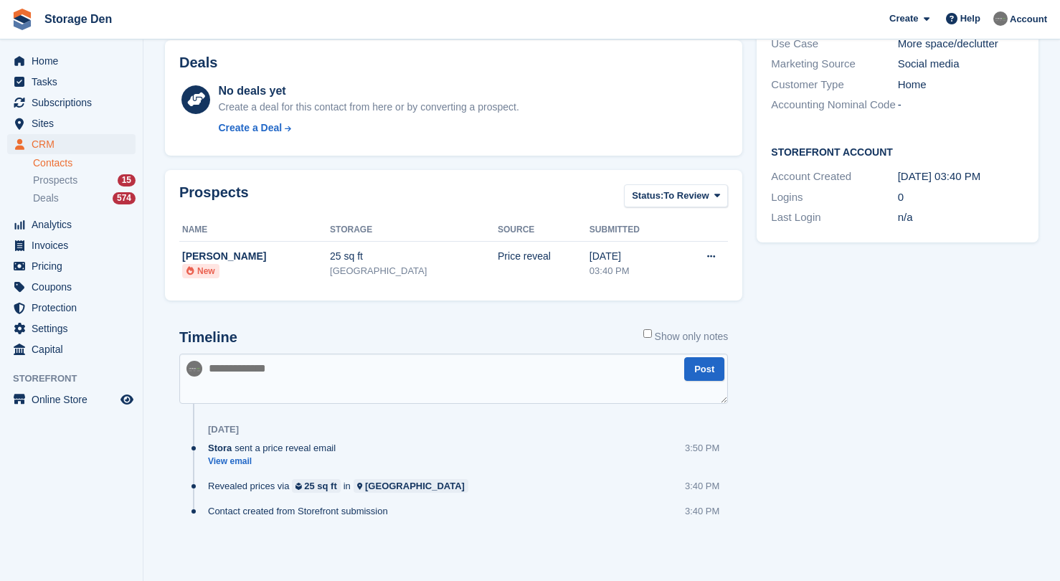
click at [345, 372] on textarea at bounding box center [453, 379] width 549 height 50
type textarea "*******"
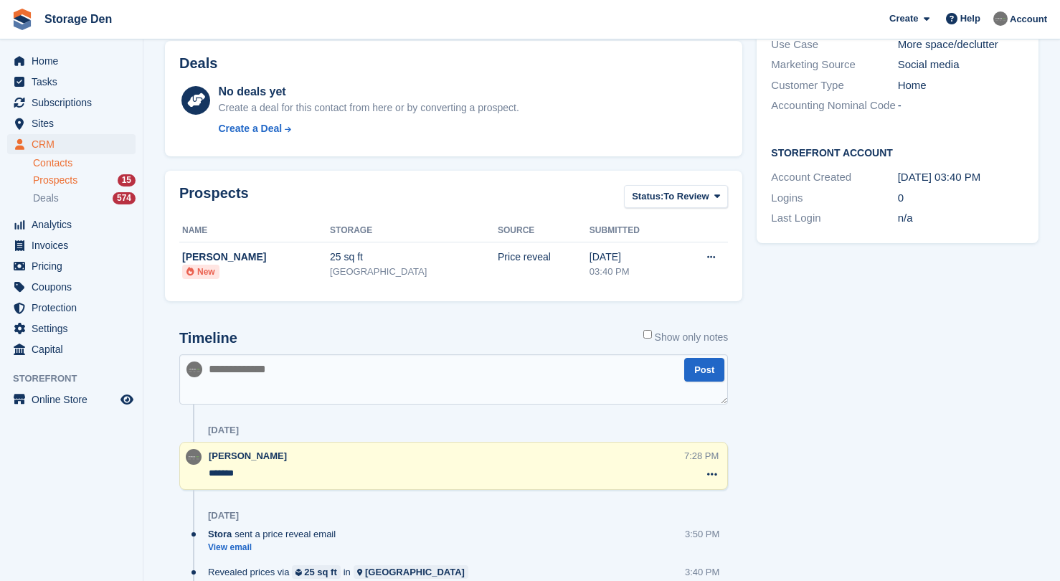
click at [53, 183] on span "Prospects" at bounding box center [55, 181] width 44 height 14
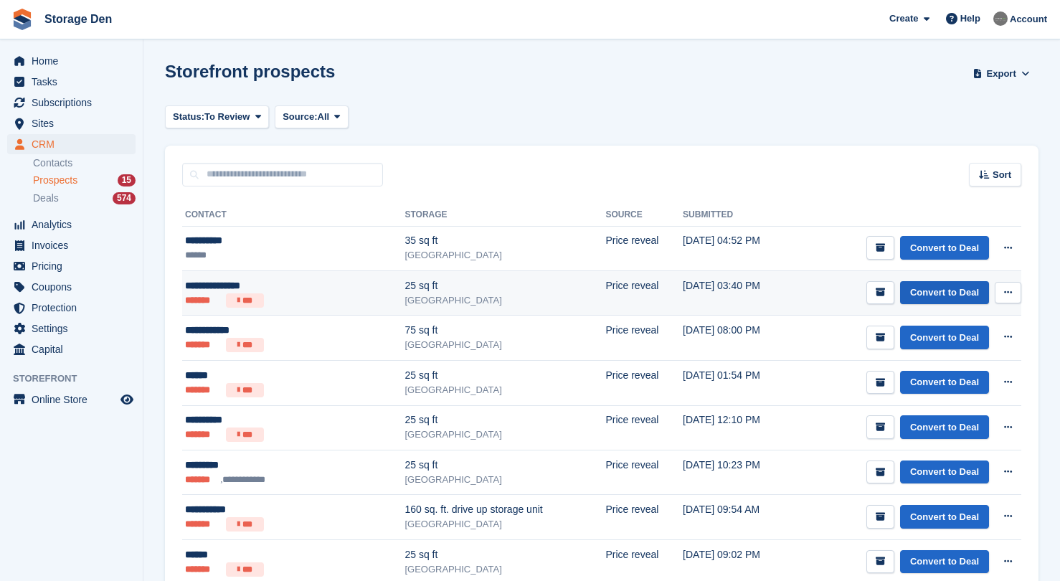
click at [928, 303] on td "Convert to Deal View contact Edit contact Delete prospect" at bounding box center [909, 292] width 226 height 45
click at [936, 293] on link "Convert to Deal" at bounding box center [944, 293] width 89 height 24
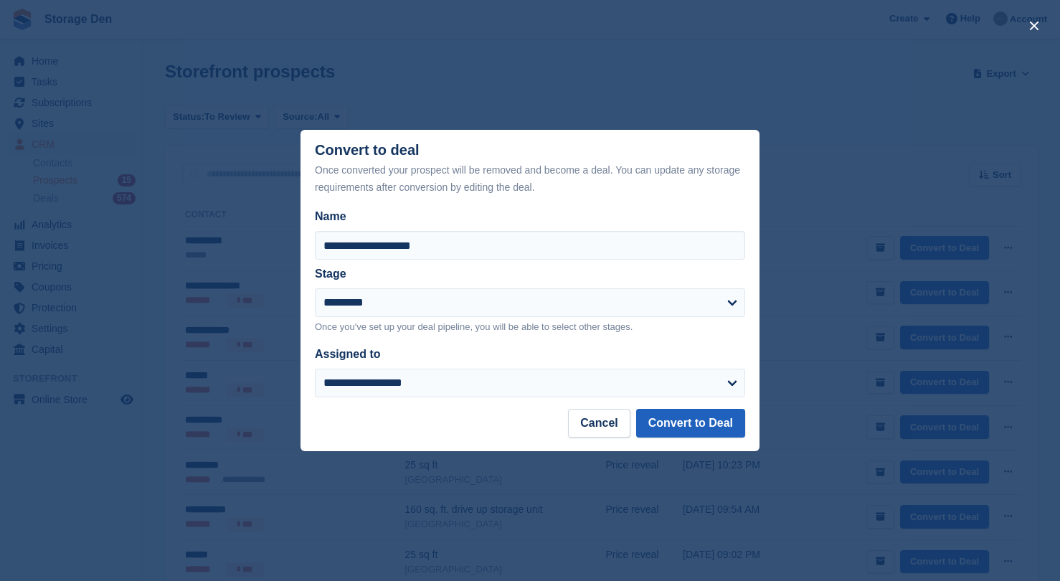
click at [662, 423] on button "Convert to Deal" at bounding box center [690, 423] width 109 height 29
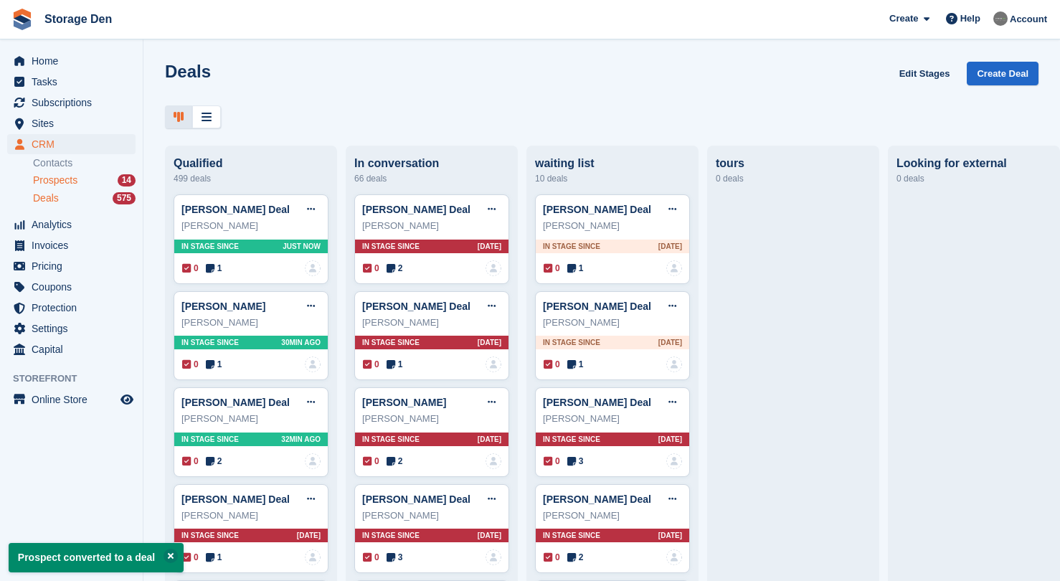
click at [85, 174] on div "Prospects 14" at bounding box center [84, 181] width 103 height 14
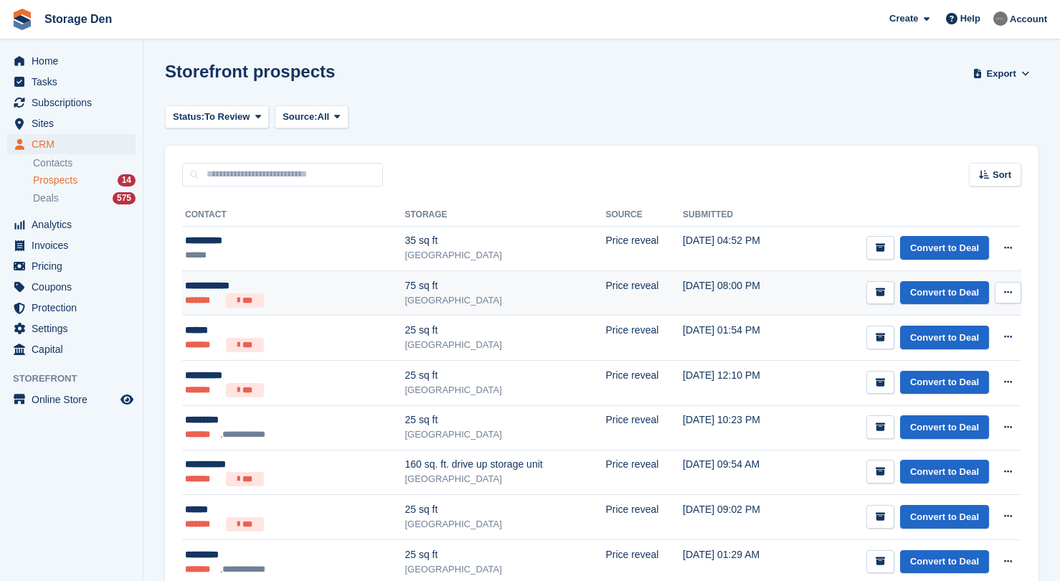
click at [309, 284] on div "**********" at bounding box center [260, 285] width 150 height 15
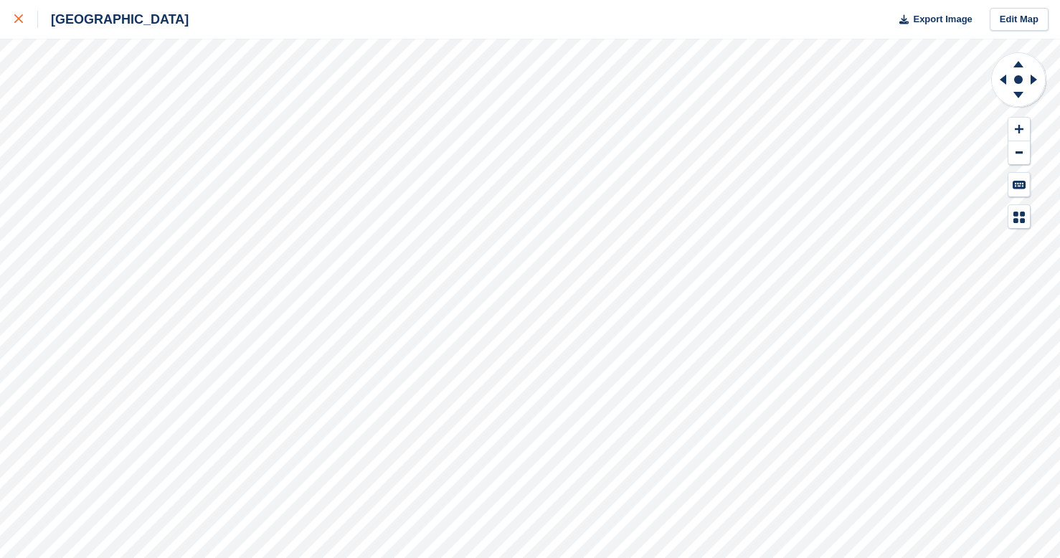
click at [24, 19] on div at bounding box center [26, 19] width 24 height 17
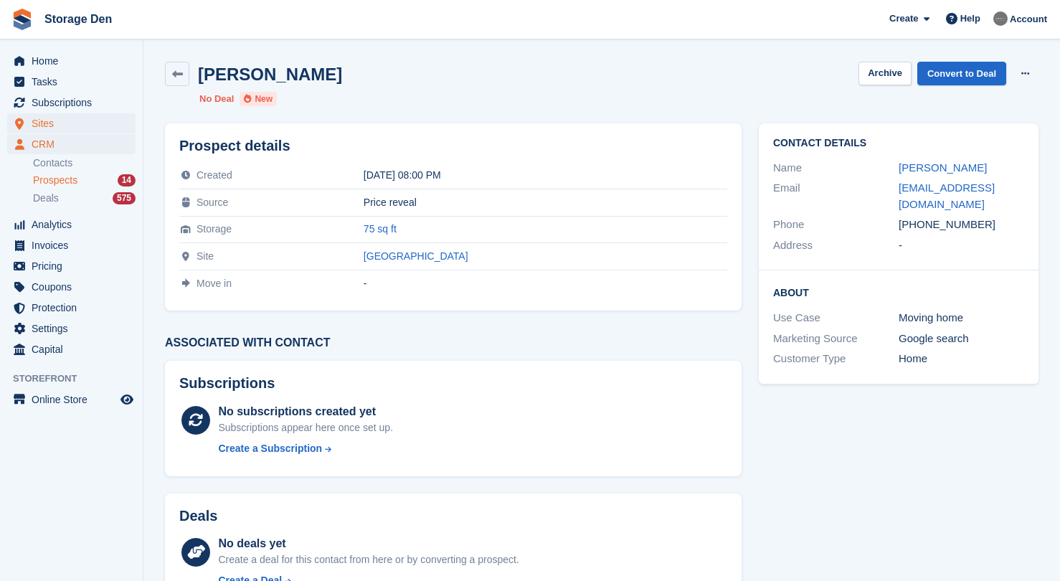
click at [43, 118] on span "Sites" at bounding box center [75, 123] width 86 height 20
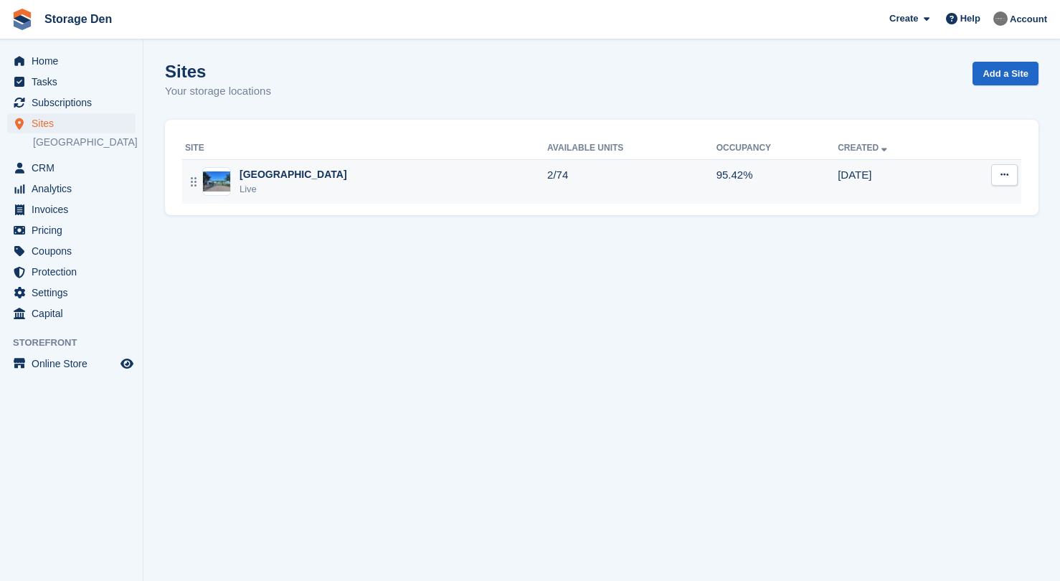
click at [316, 192] on div "Aberdeen Live" at bounding box center [366, 181] width 362 height 29
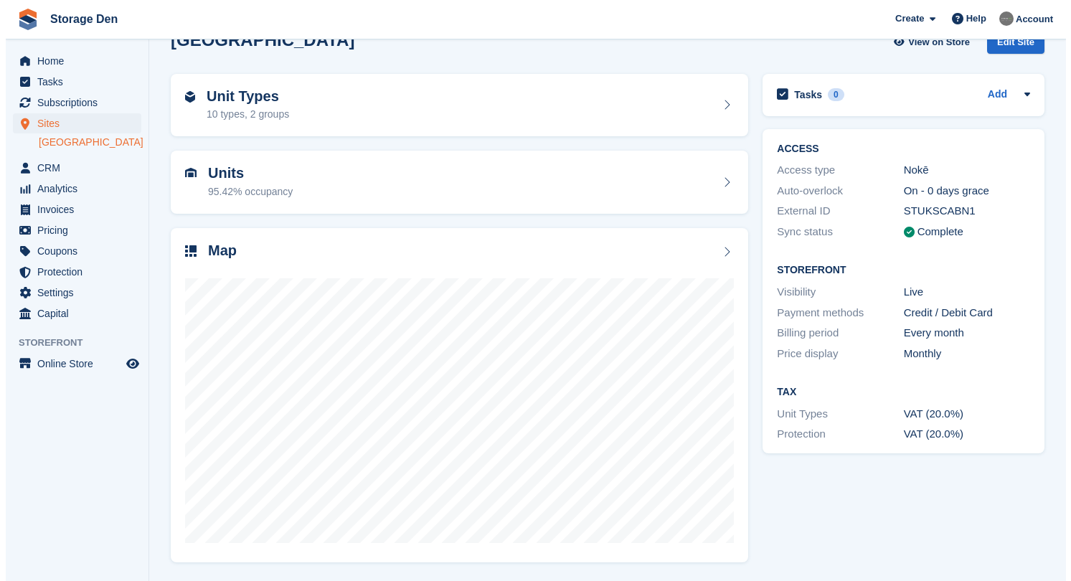
scroll to position [30, 0]
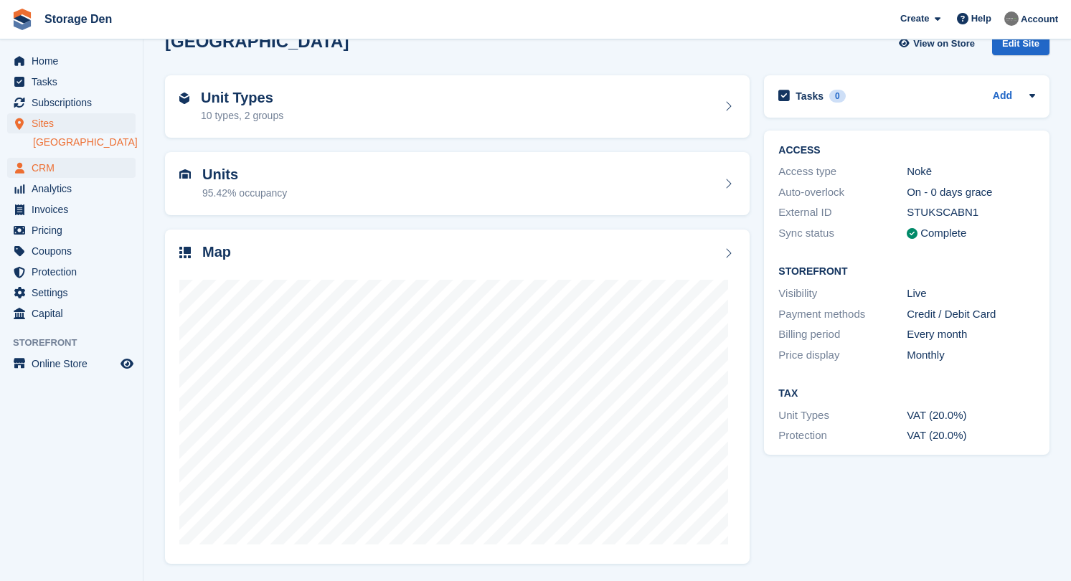
click at [95, 171] on span "CRM" at bounding box center [75, 168] width 86 height 20
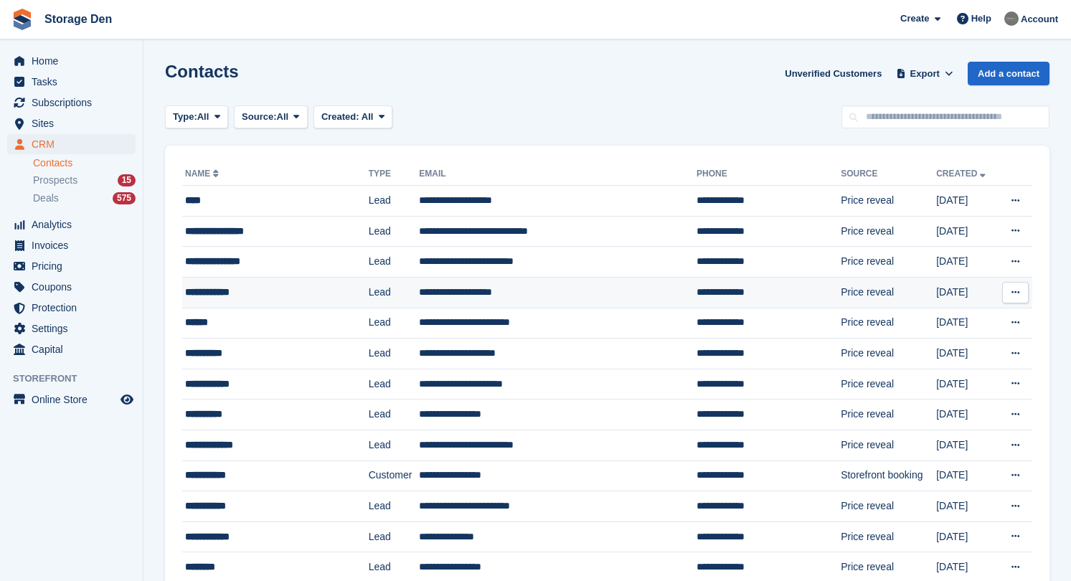
click at [288, 296] on div "**********" at bounding box center [263, 292] width 157 height 15
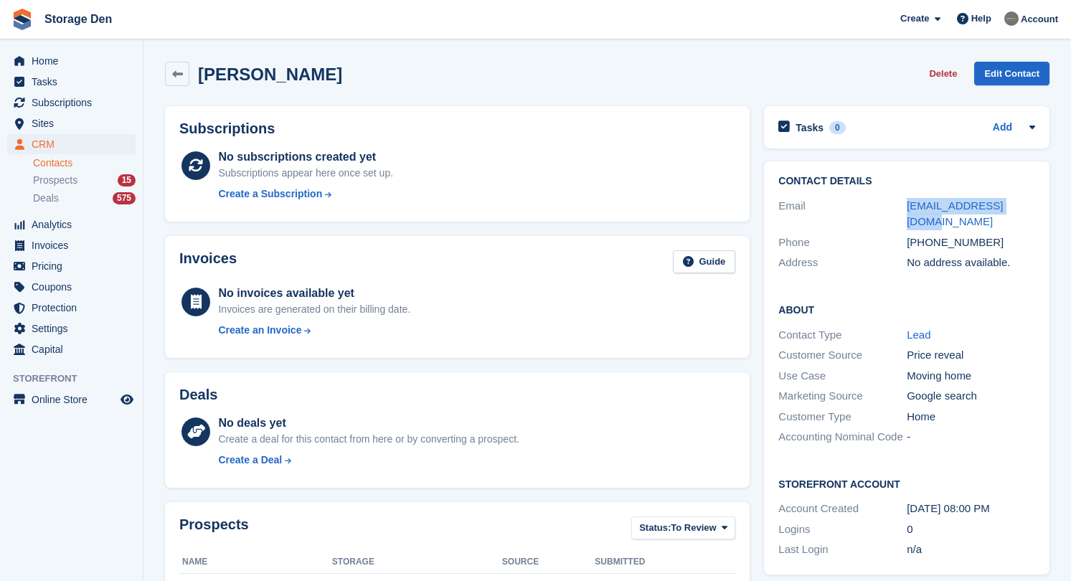
drag, startPoint x: 1025, startPoint y: 209, endPoint x: 904, endPoint y: 207, distance: 121.3
click at [904, 207] on div "Email martincat9@gmail.com" at bounding box center [906, 214] width 257 height 37
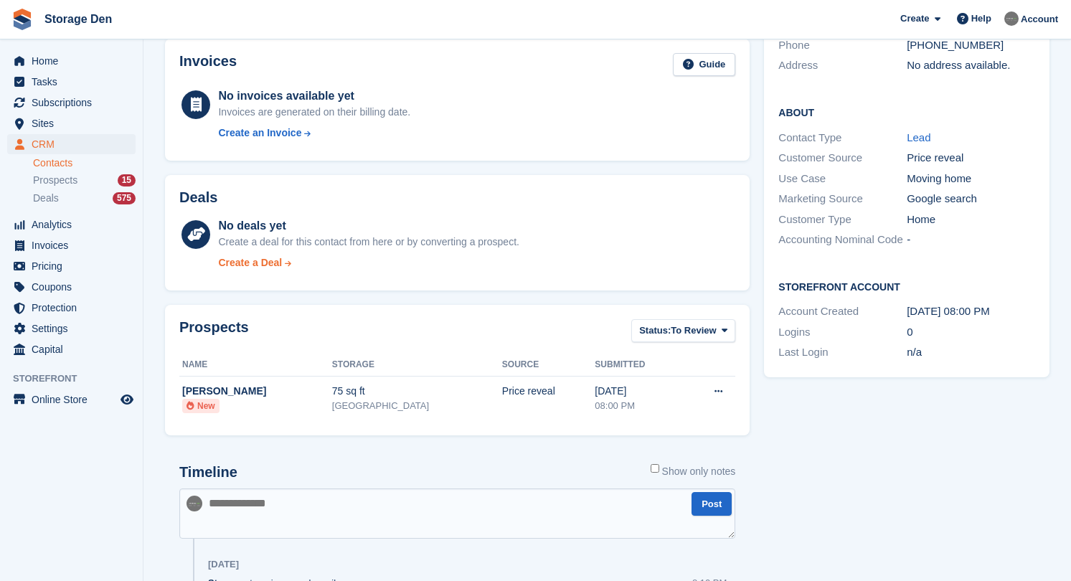
scroll to position [250, 0]
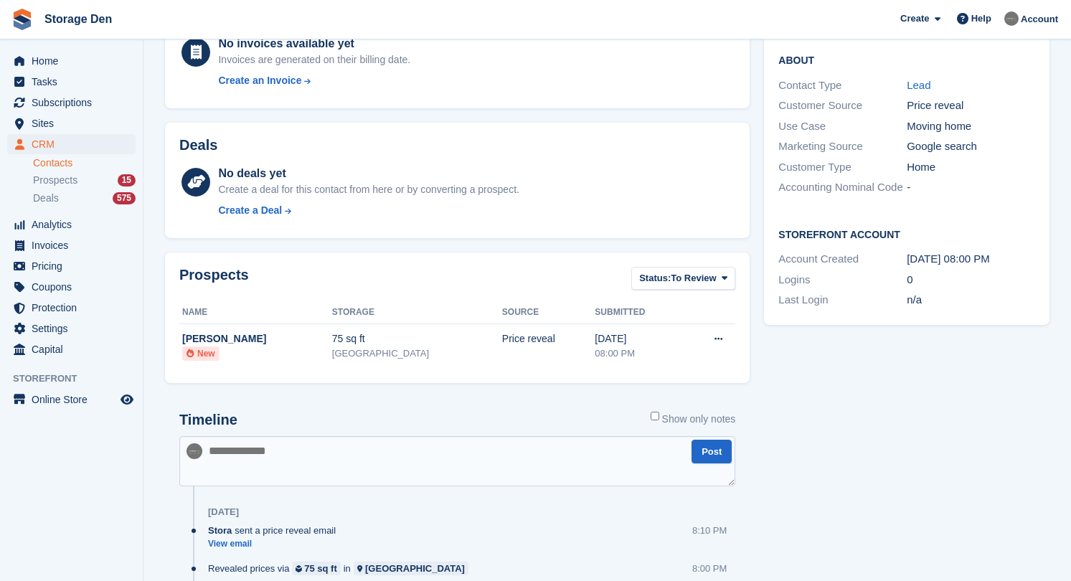
click at [365, 443] on textarea at bounding box center [457, 461] width 556 height 50
type textarea "**********"
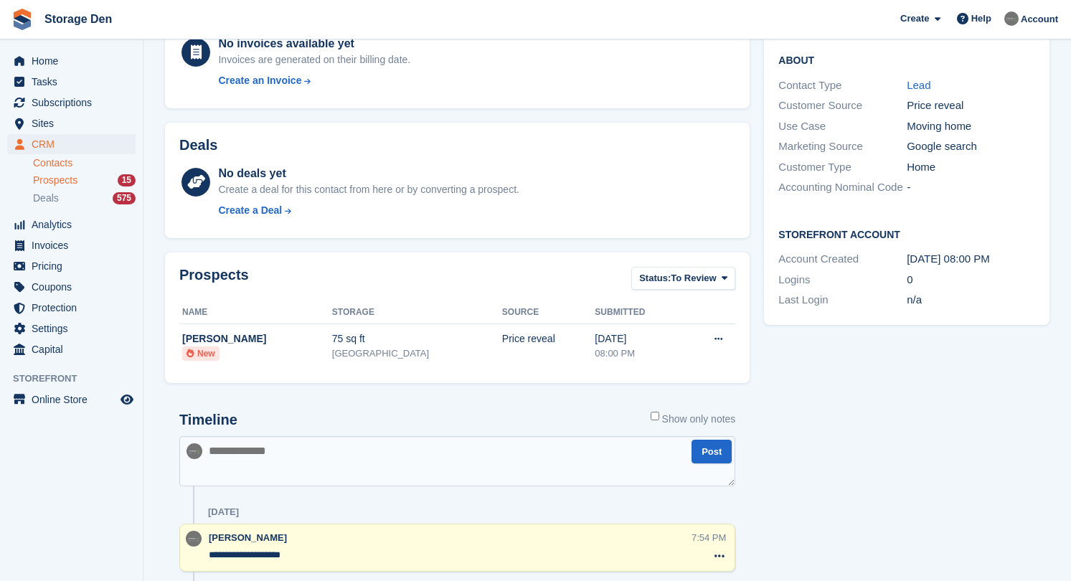
click at [70, 177] on span "Prospects" at bounding box center [55, 181] width 44 height 14
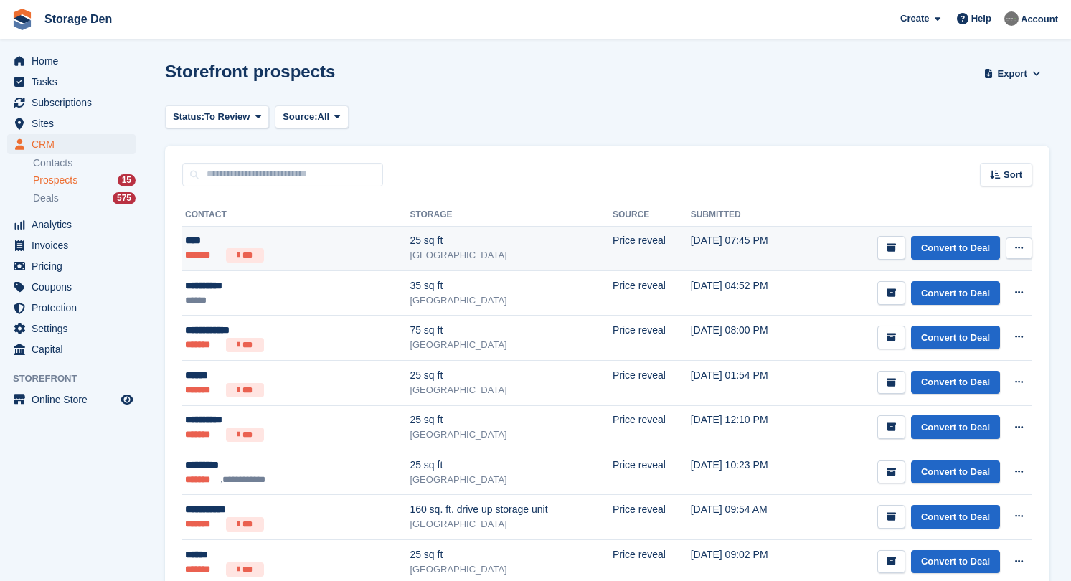
click at [427, 237] on div "25 sq ft" at bounding box center [511, 240] width 203 height 15
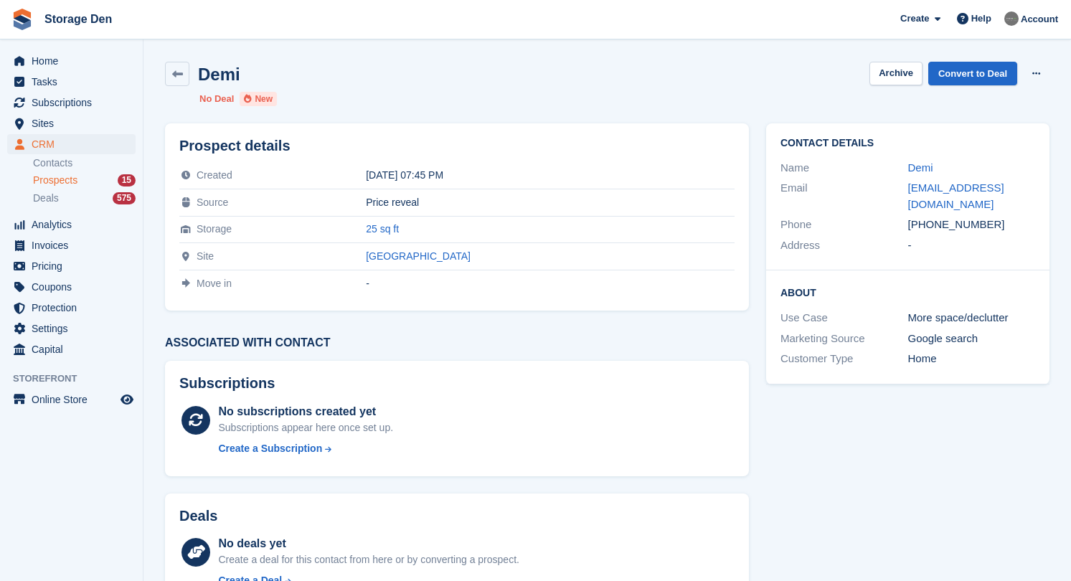
click at [82, 181] on div "Prospects 15" at bounding box center [84, 181] width 103 height 14
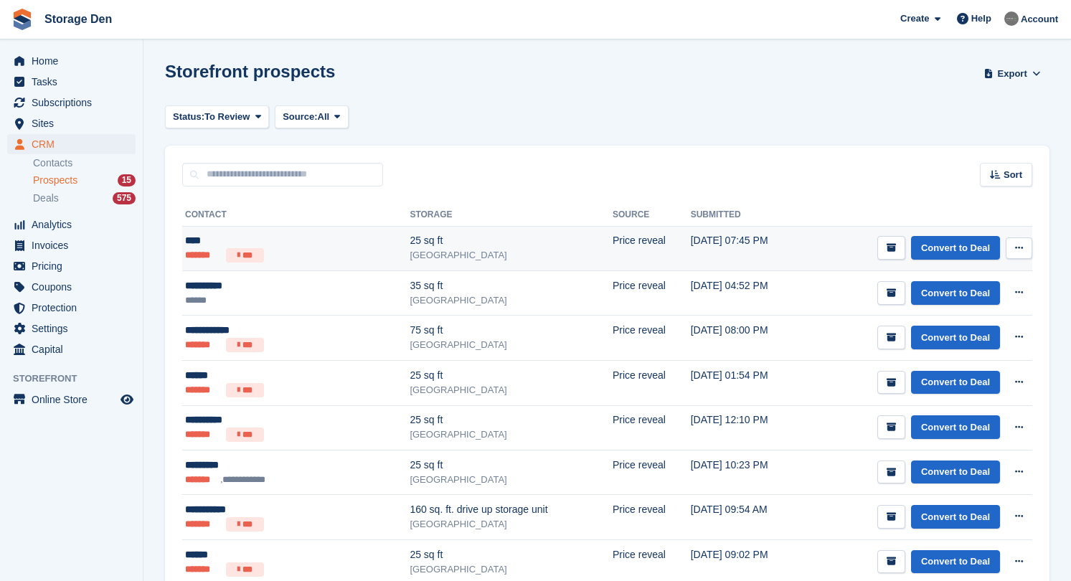
click at [460, 234] on div "25 sq ft" at bounding box center [511, 240] width 203 height 15
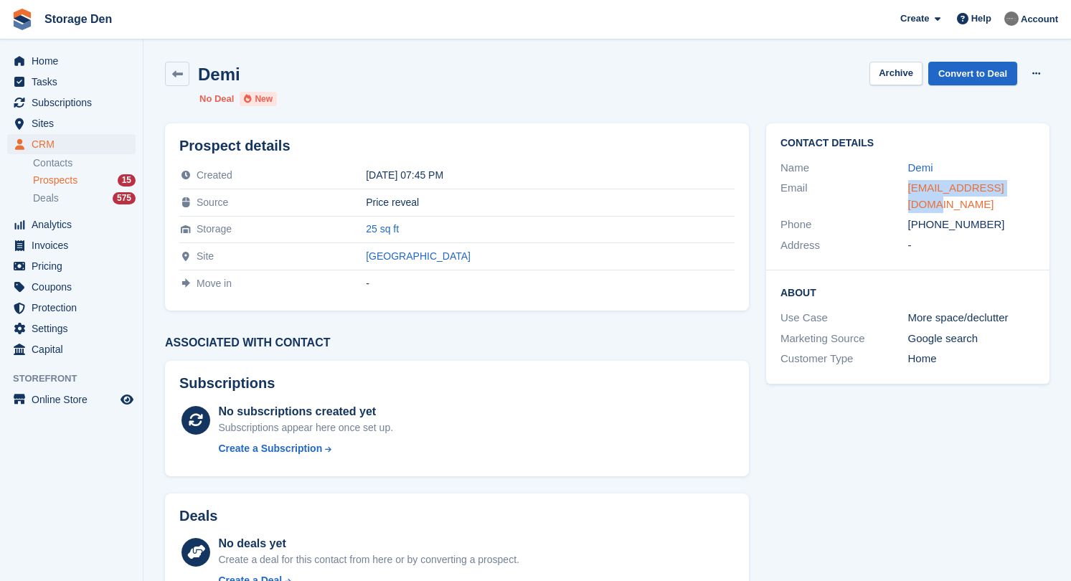
drag, startPoint x: 1036, startPoint y: 189, endPoint x: 910, endPoint y: 185, distance: 126.3
click at [910, 185] on div "Contact Details Name [PERSON_NAME] Email [EMAIL_ADDRESS][DOMAIN_NAME] Phone [PH…" at bounding box center [907, 196] width 283 height 147
